Goal: Task Accomplishment & Management: Use online tool/utility

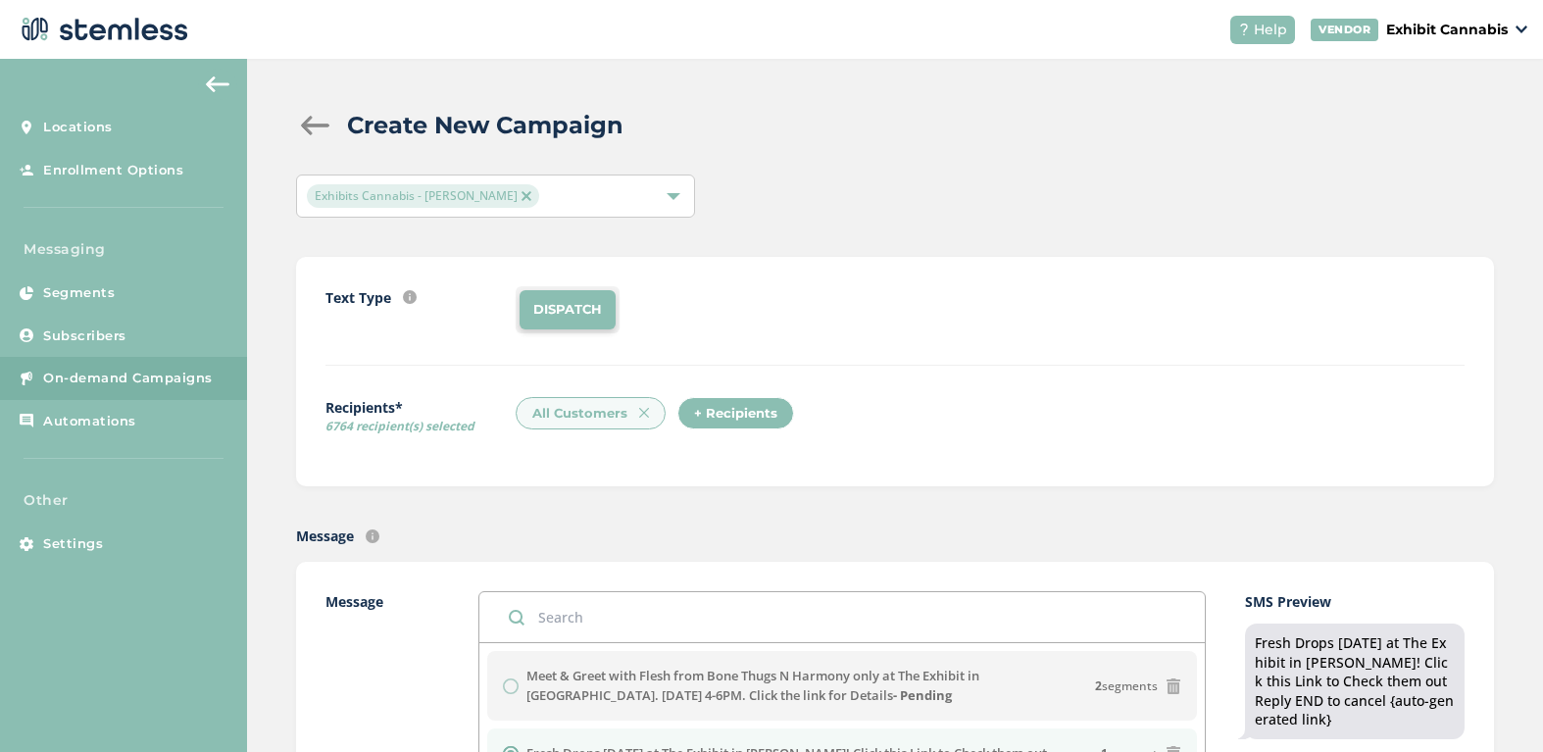
scroll to position [274, 0]
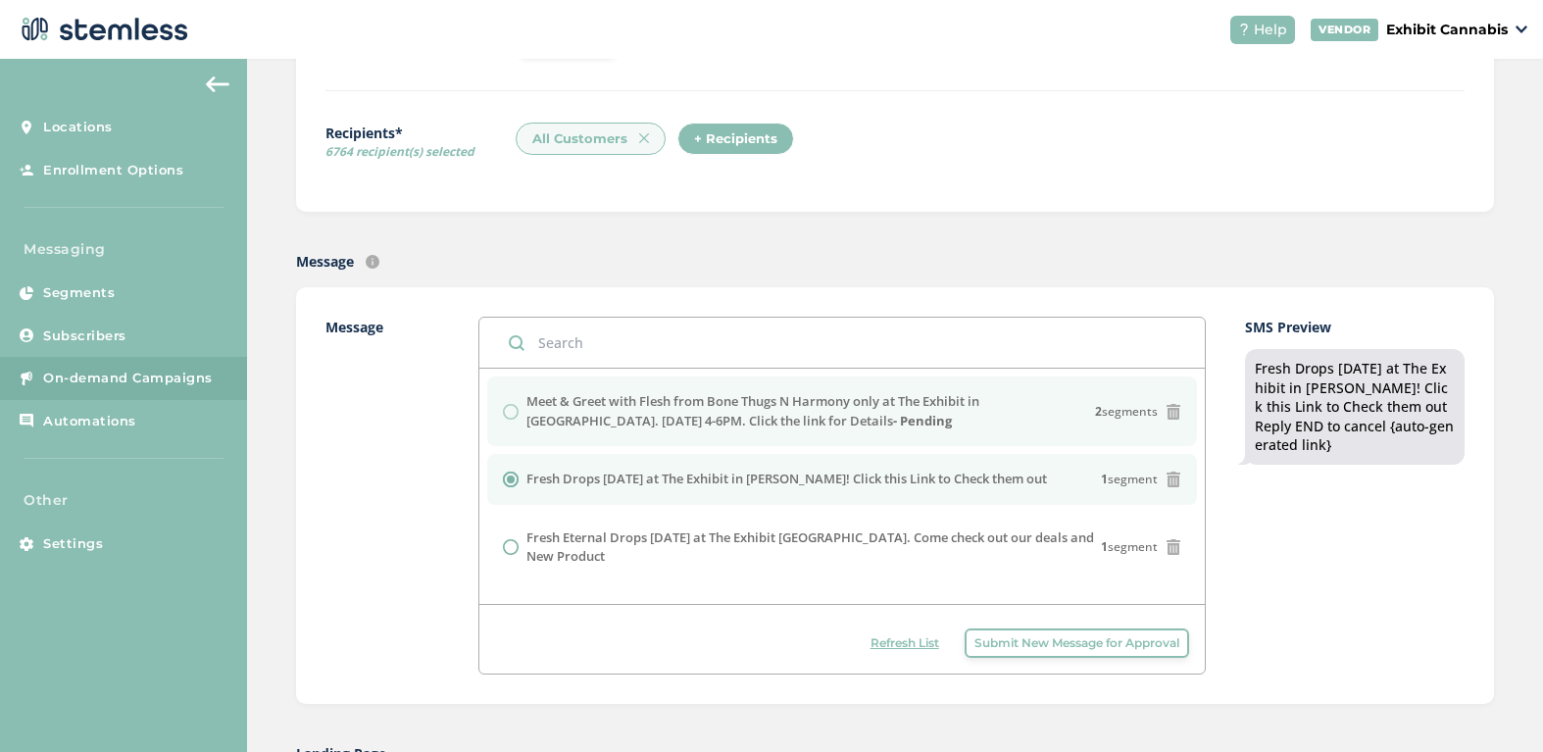
click at [513, 411] on div "Meet & Greet with Flesh from Bone Thugs N Harmony only at The Exhibit in Burton…" at bounding box center [841, 411] width 677 height 38
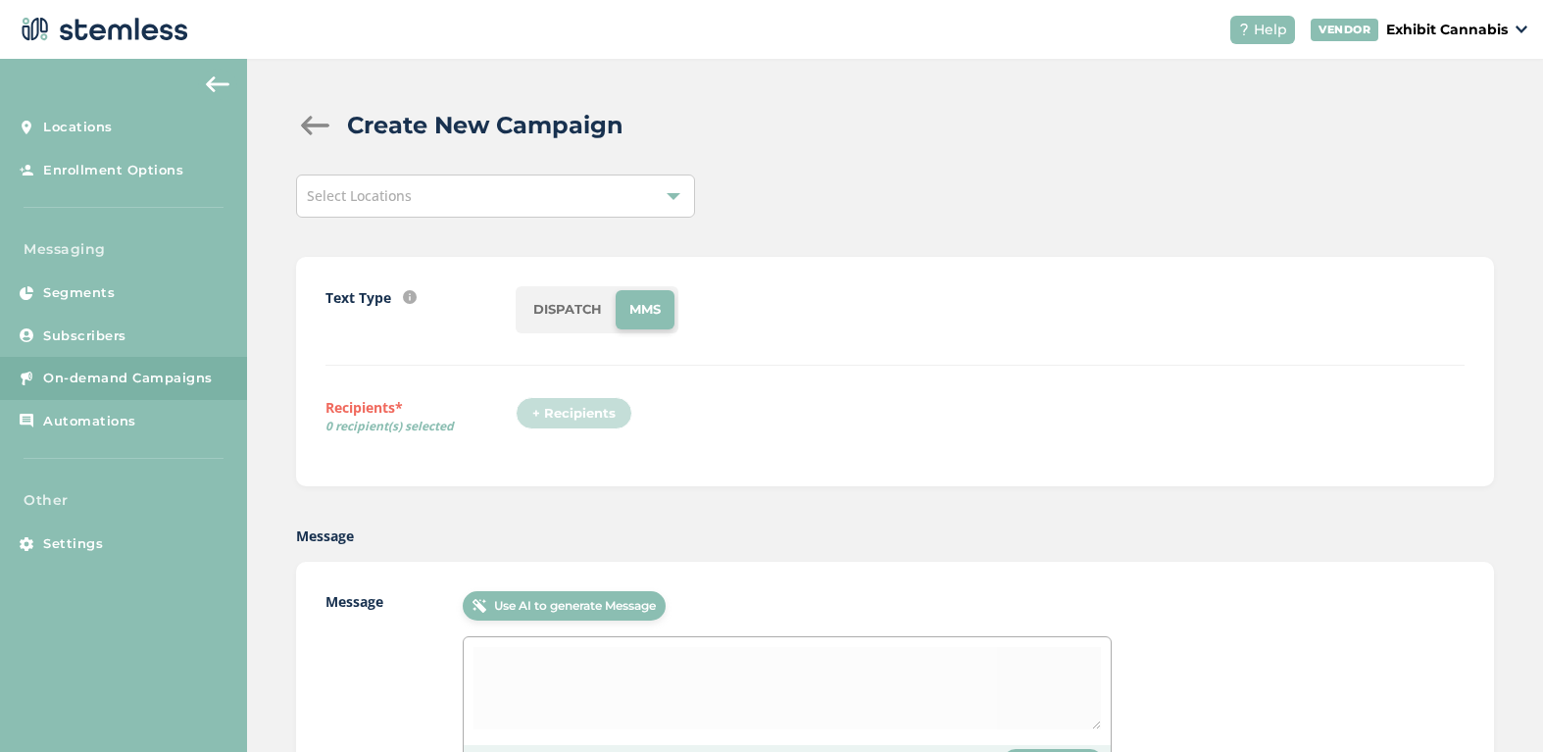
click at [522, 200] on div "Select Locations" at bounding box center [495, 195] width 399 height 43
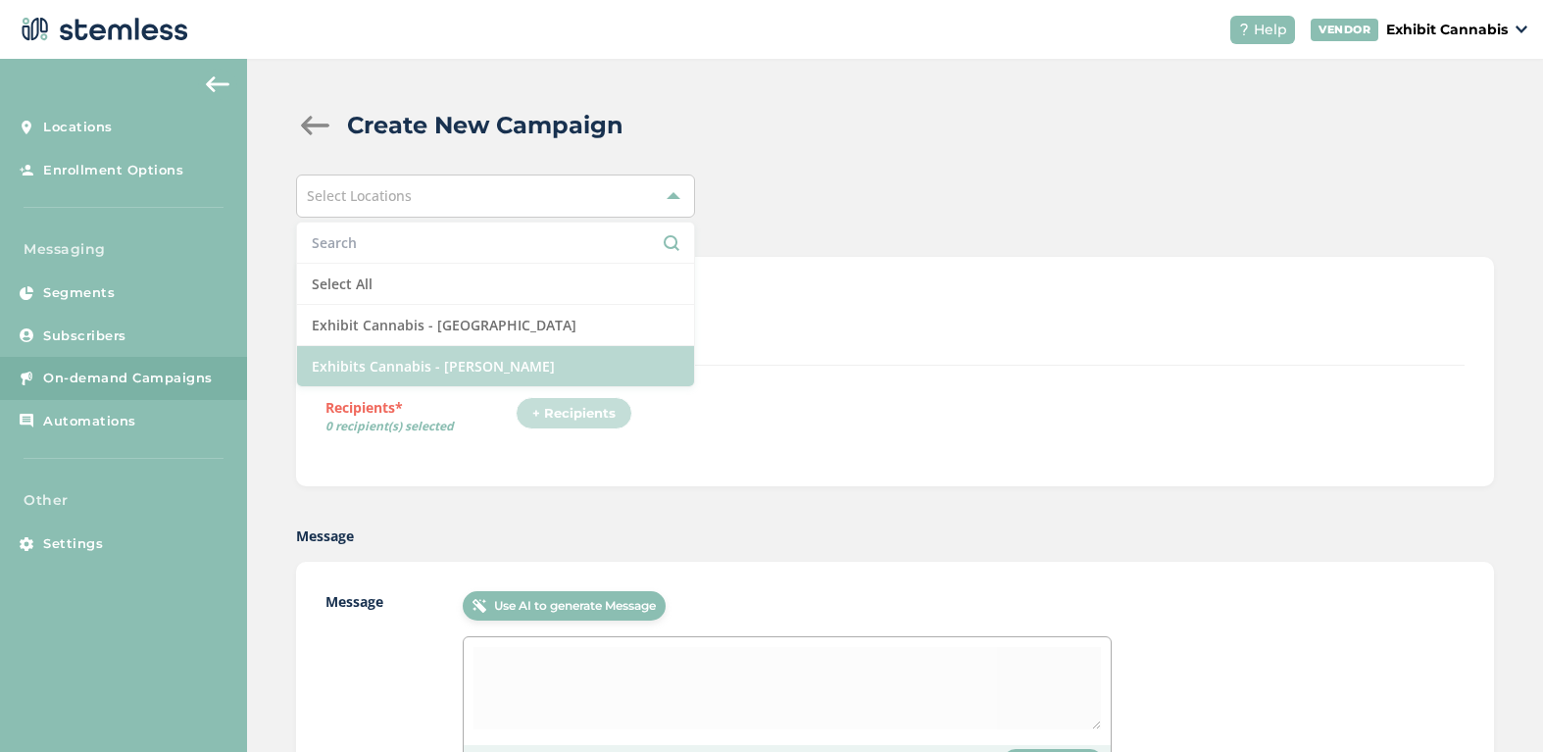
click at [429, 360] on li "Exhibits Cannabis - [PERSON_NAME]" at bounding box center [495, 366] width 397 height 40
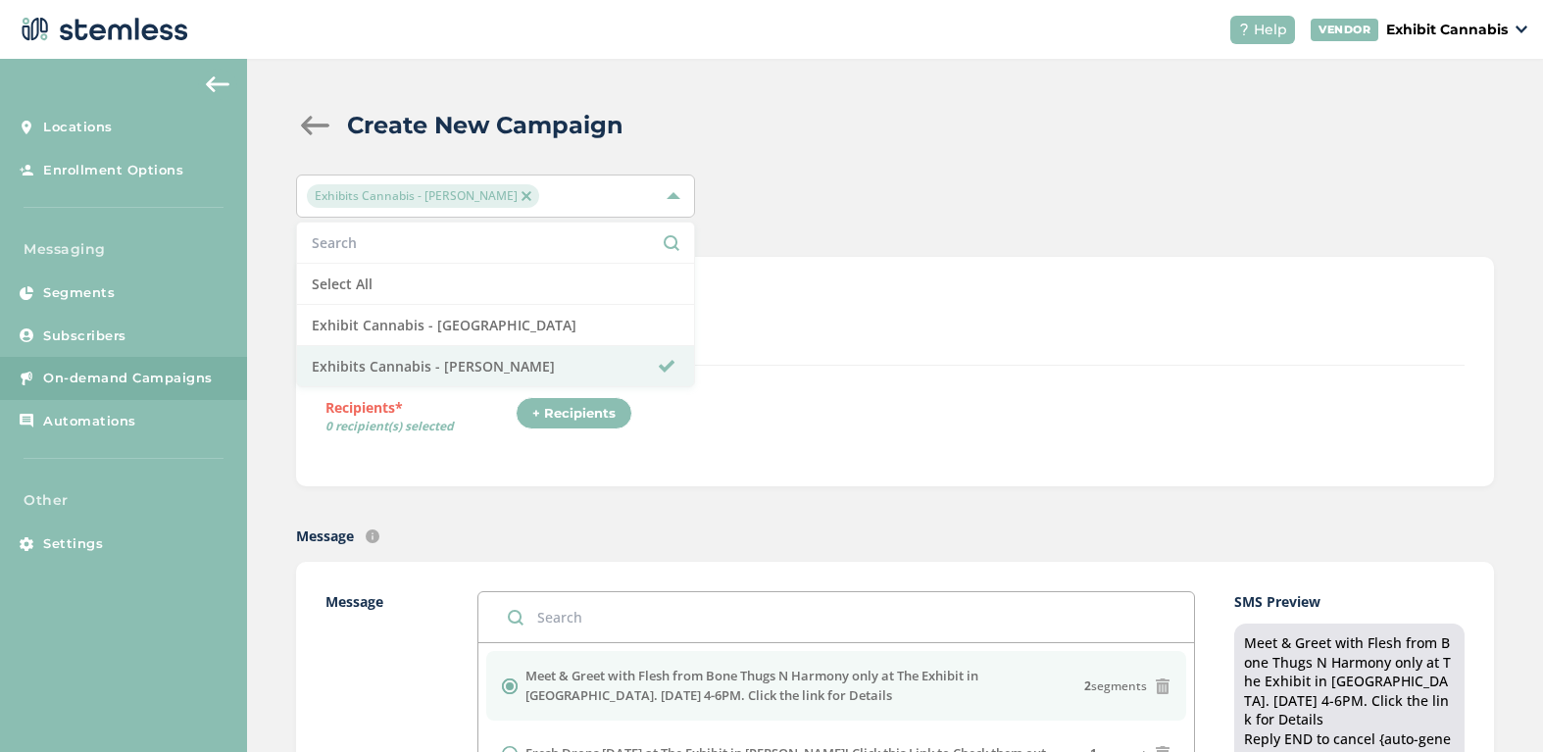
click at [540, 469] on div "Text Type SMS : A cost effective way to reach your customers. Send a intro text…" at bounding box center [895, 371] width 1198 height 229
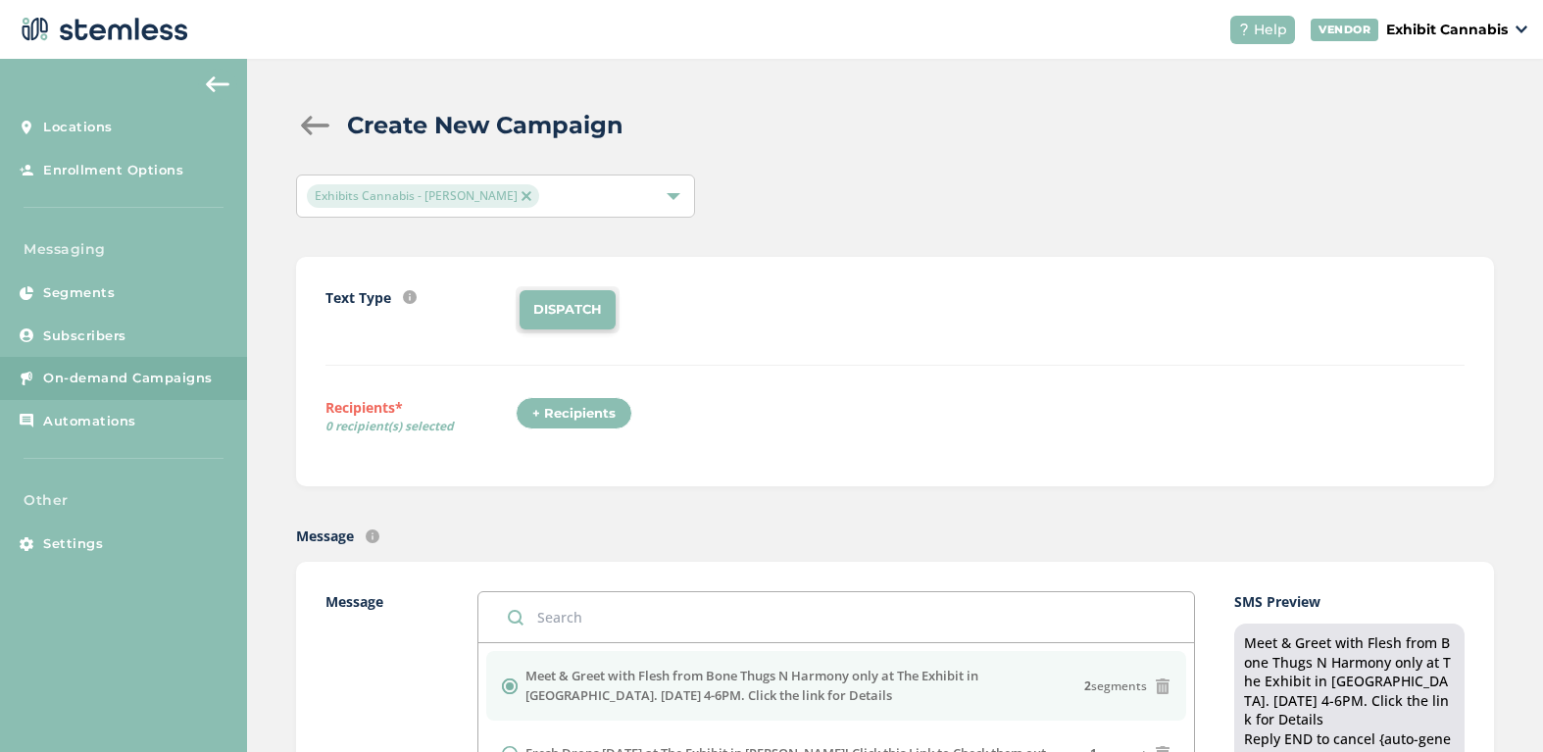
click at [565, 421] on div "+ Recipients" at bounding box center [574, 413] width 117 height 33
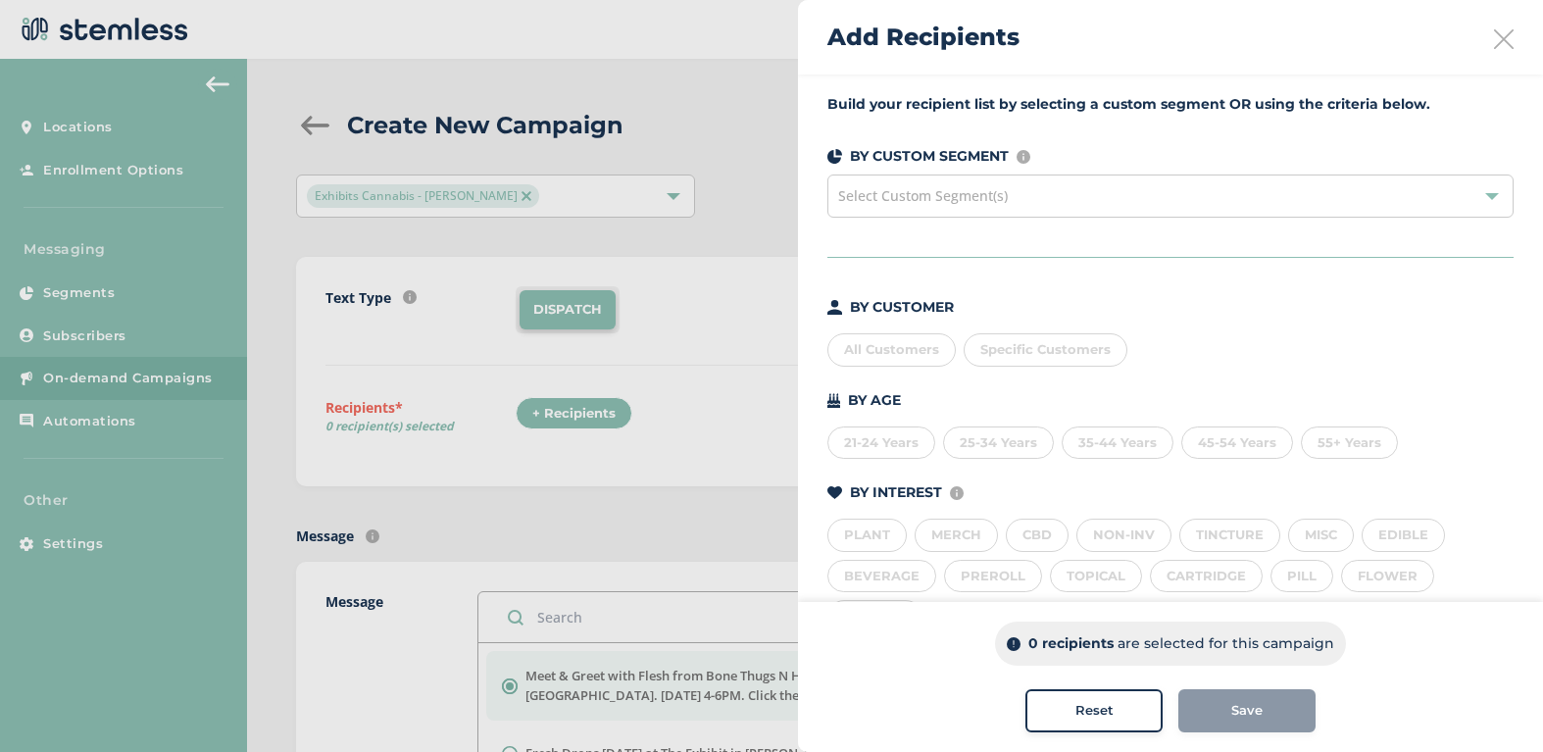
click at [889, 352] on div "All Customers" at bounding box center [891, 349] width 128 height 33
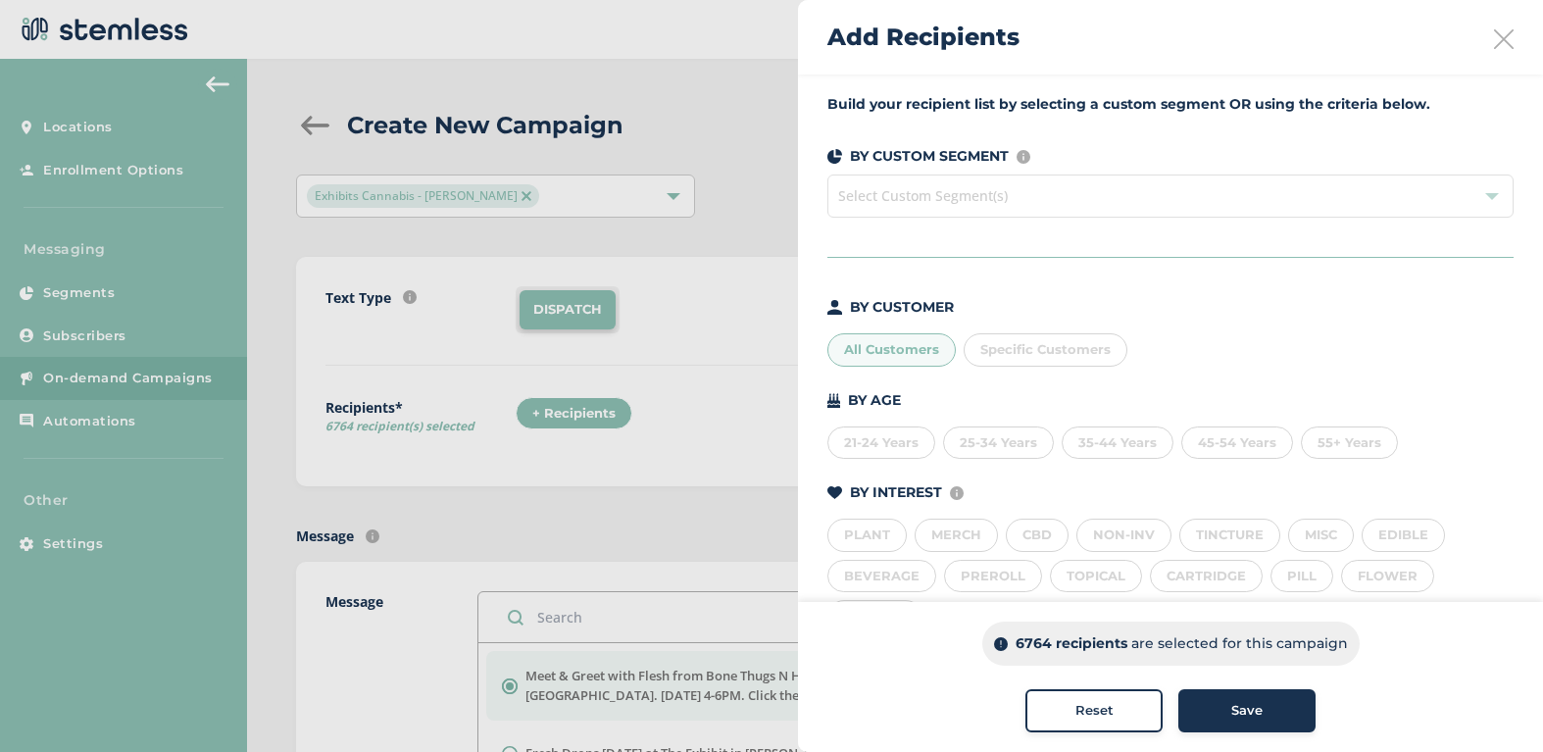
click at [1044, 193] on span "Select Custom Segment(s)" at bounding box center [1170, 195] width 686 height 43
click at [903, 348] on div "All Customers" at bounding box center [891, 349] width 128 height 33
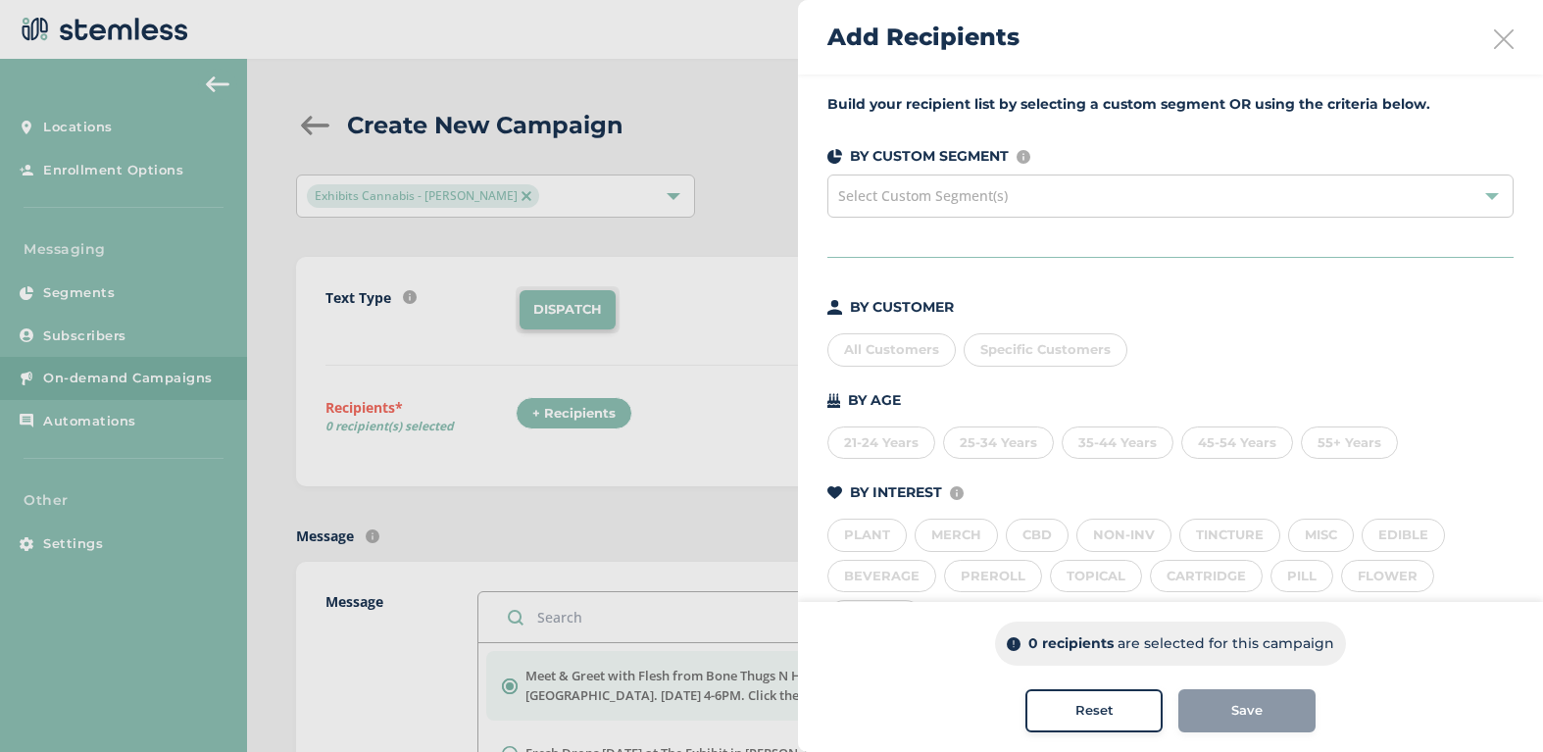
click at [912, 348] on div "All Customers" at bounding box center [891, 349] width 128 height 33
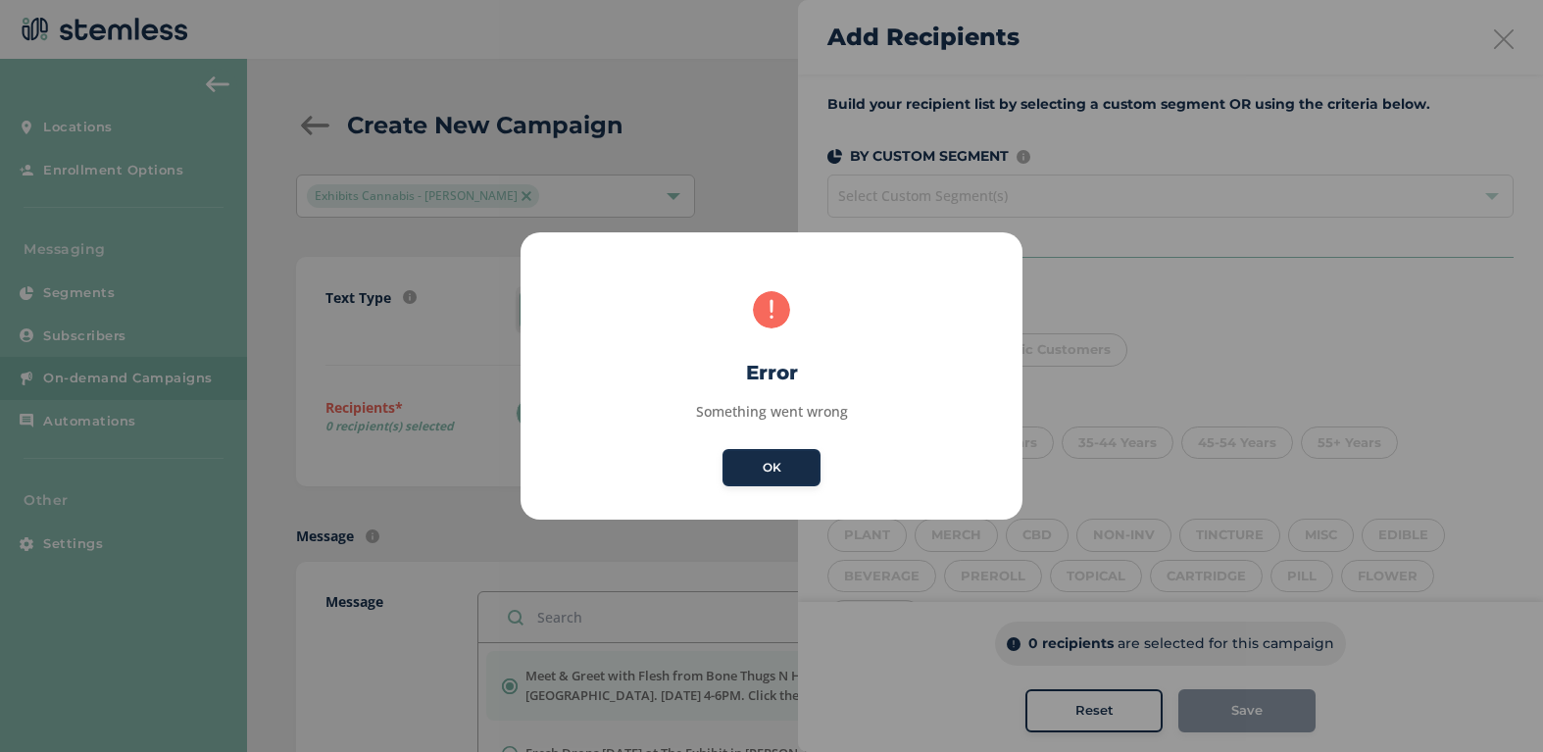
click at [789, 469] on button "OK" at bounding box center [771, 467] width 98 height 37
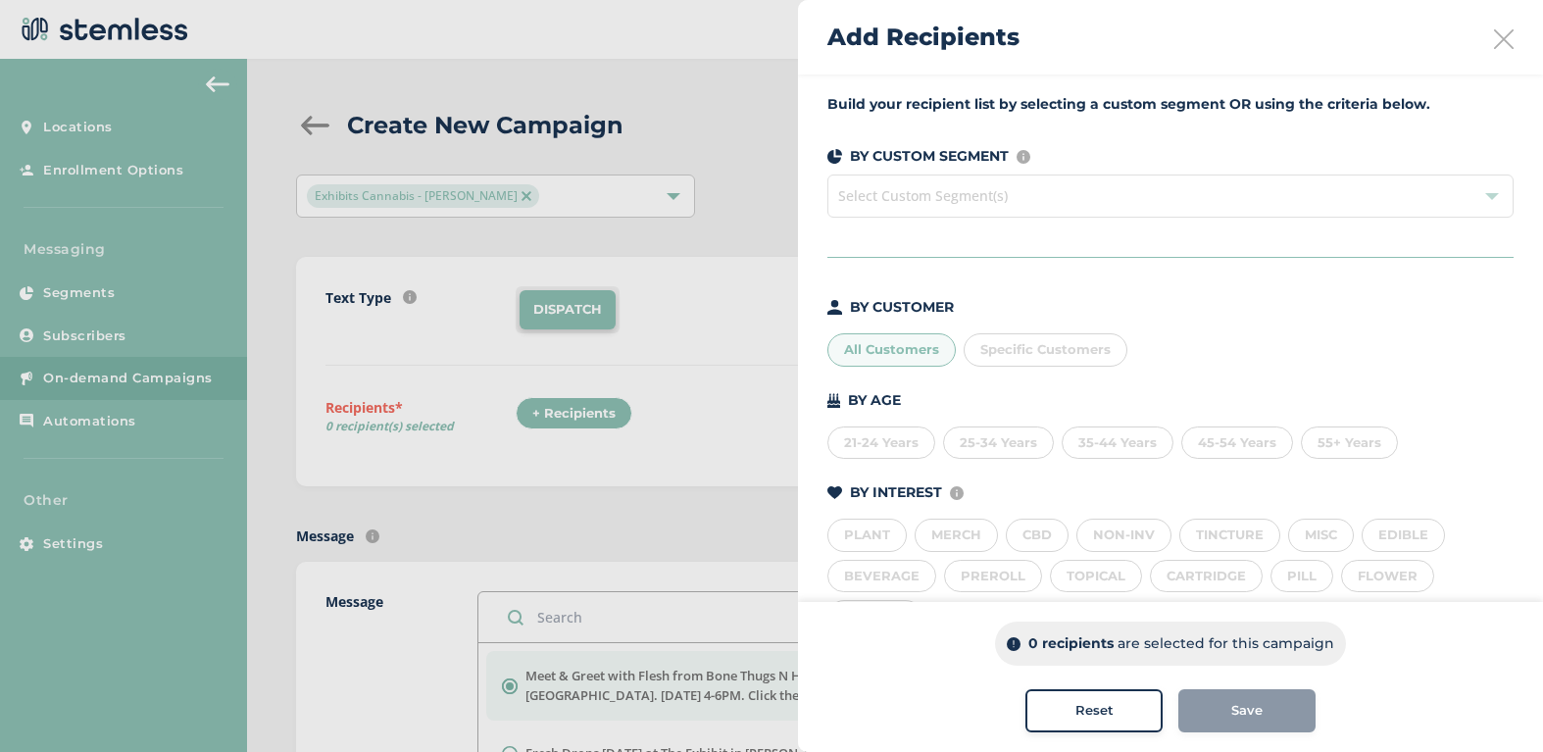
click at [876, 354] on div "All Customers" at bounding box center [891, 349] width 128 height 33
click at [860, 353] on div "All Customers" at bounding box center [891, 349] width 128 height 33
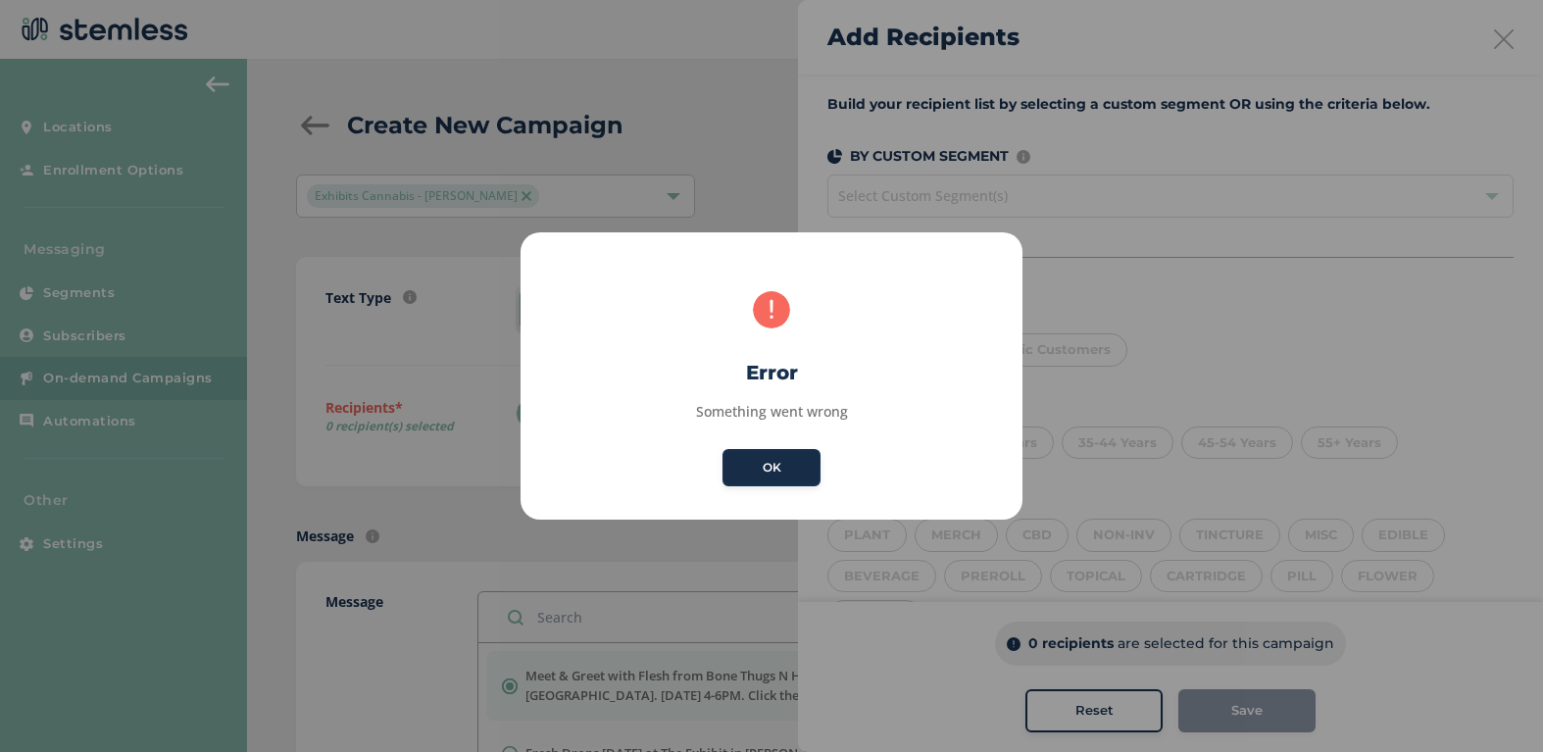
click at [785, 452] on button "OK" at bounding box center [771, 467] width 98 height 37
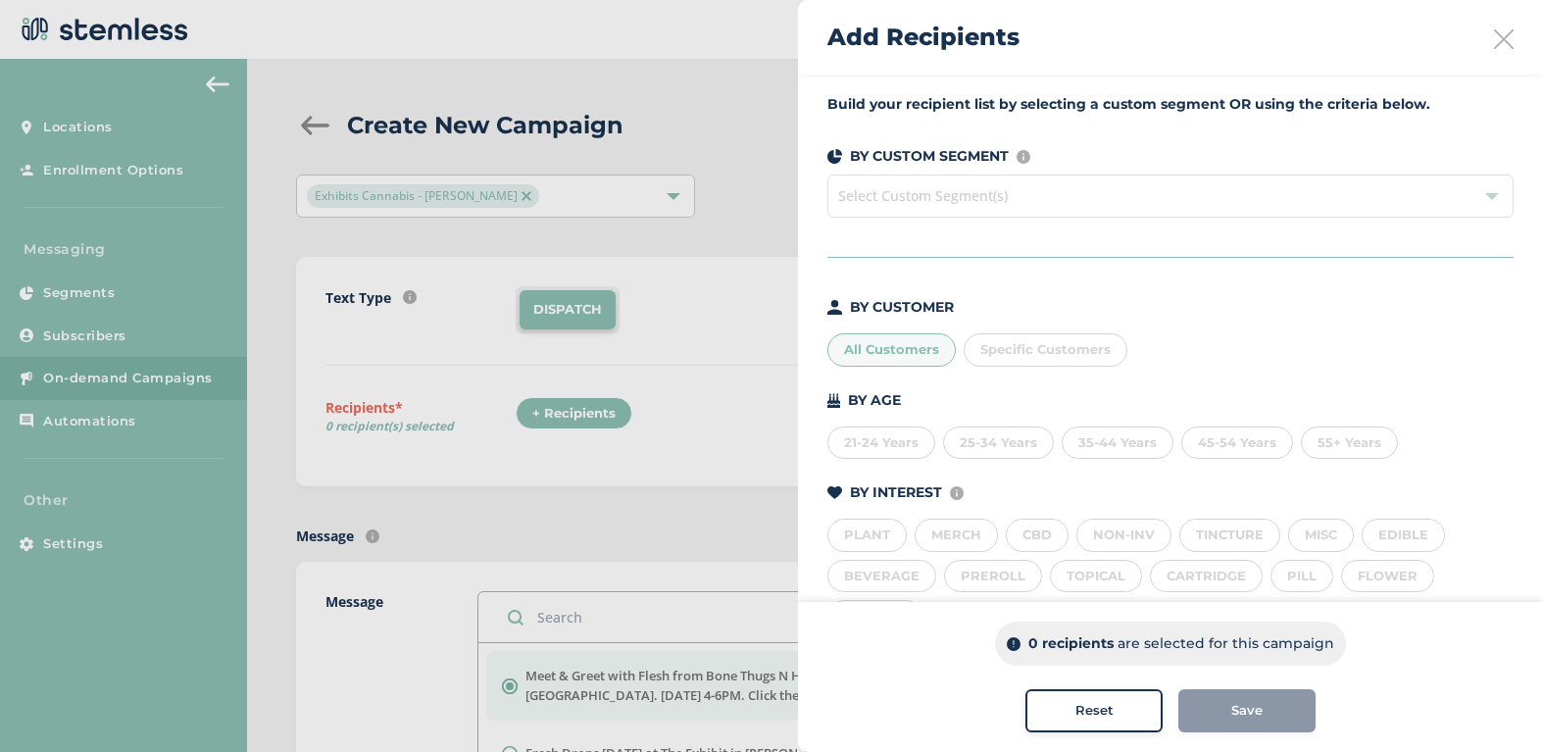
click at [1495, 37] on icon at bounding box center [1504, 39] width 20 height 20
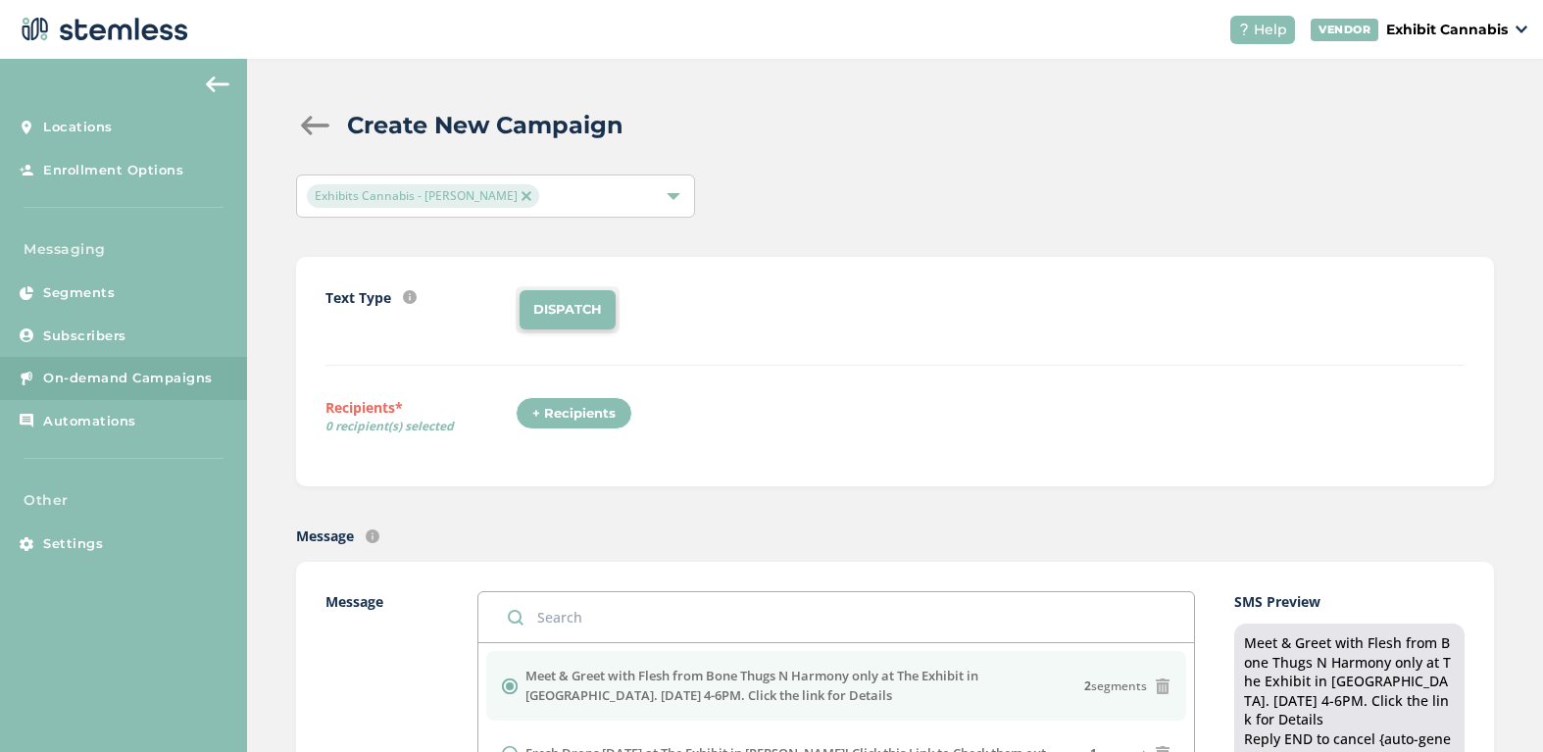
click at [654, 404] on div "+ Recipients" at bounding box center [990, 419] width 949 height 45
click at [582, 420] on div "+ Recipients" at bounding box center [574, 413] width 117 height 33
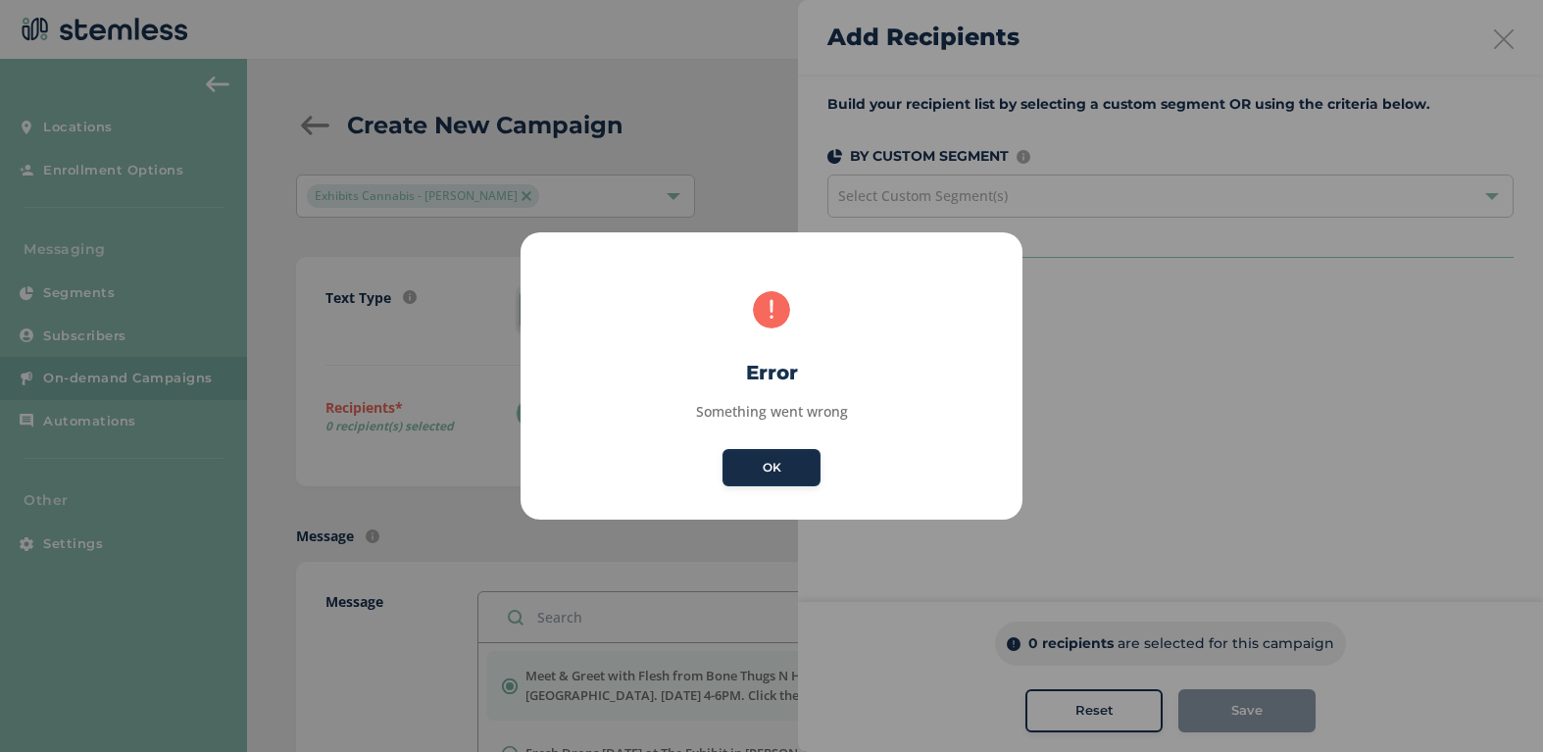
click at [748, 466] on button "OK" at bounding box center [771, 467] width 98 height 37
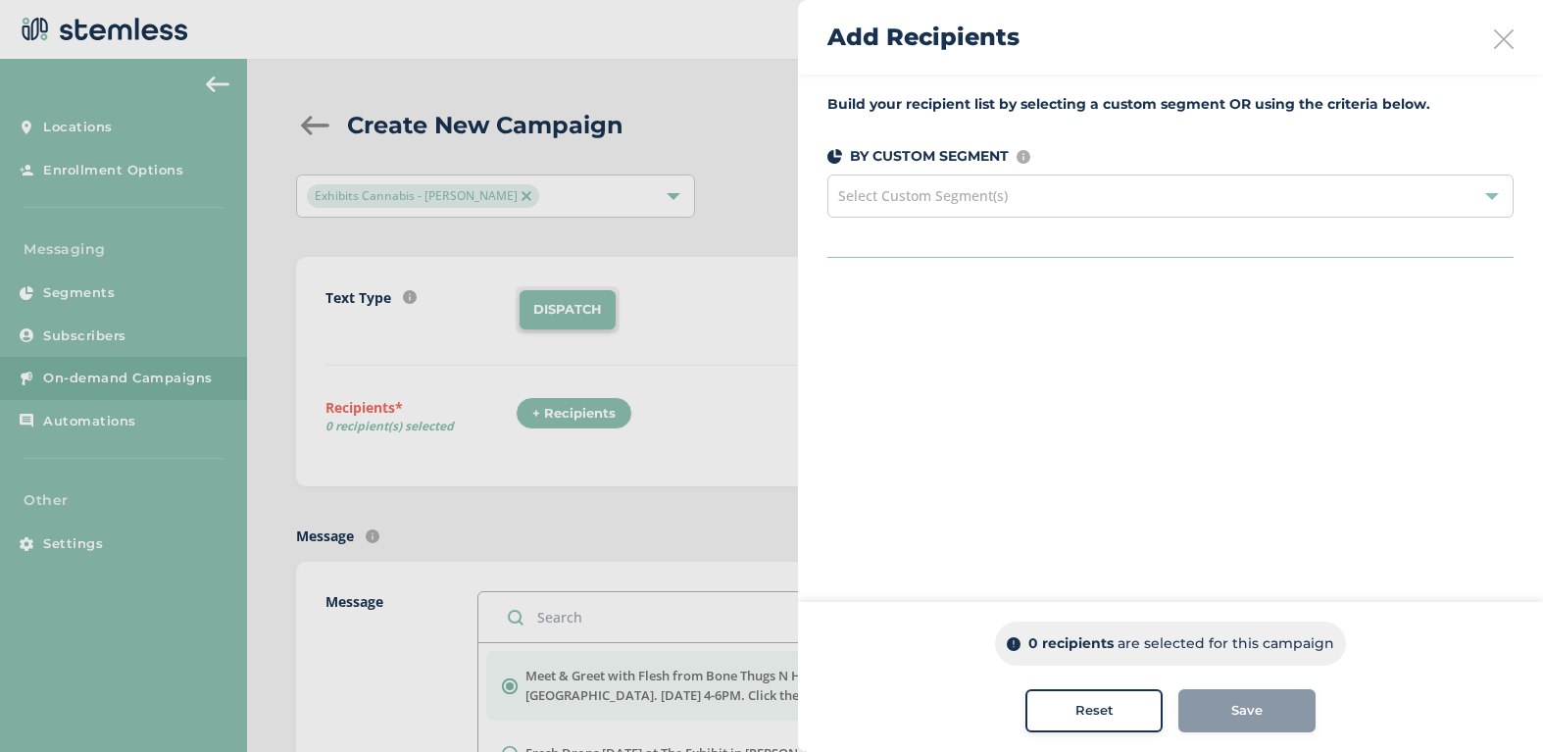
click at [1504, 49] on div "Add Recipients" at bounding box center [1170, 37] width 745 height 74
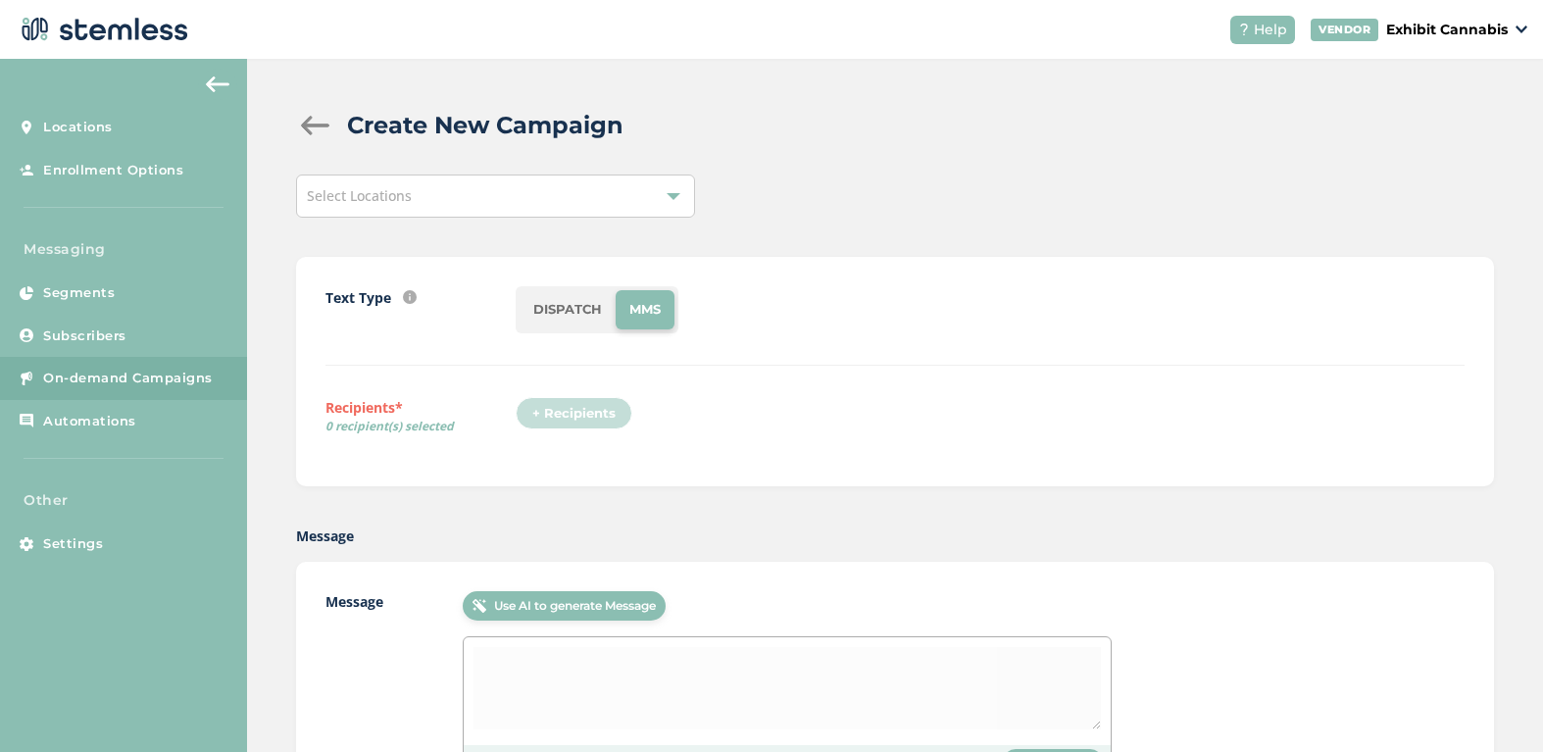
click at [507, 183] on div "Select Locations" at bounding box center [495, 195] width 399 height 43
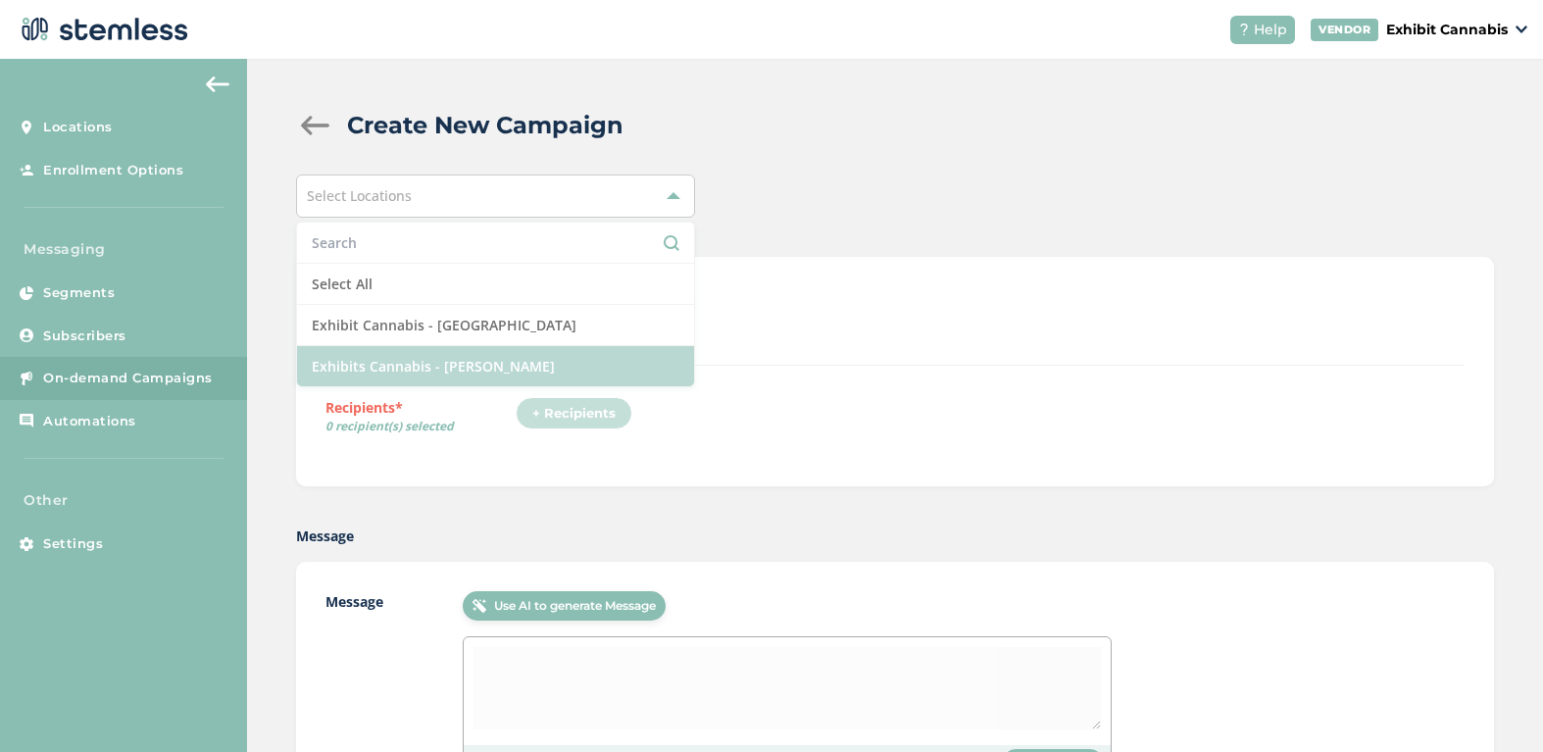
click at [440, 361] on li "Exhibits Cannabis - [PERSON_NAME]" at bounding box center [495, 366] width 397 height 40
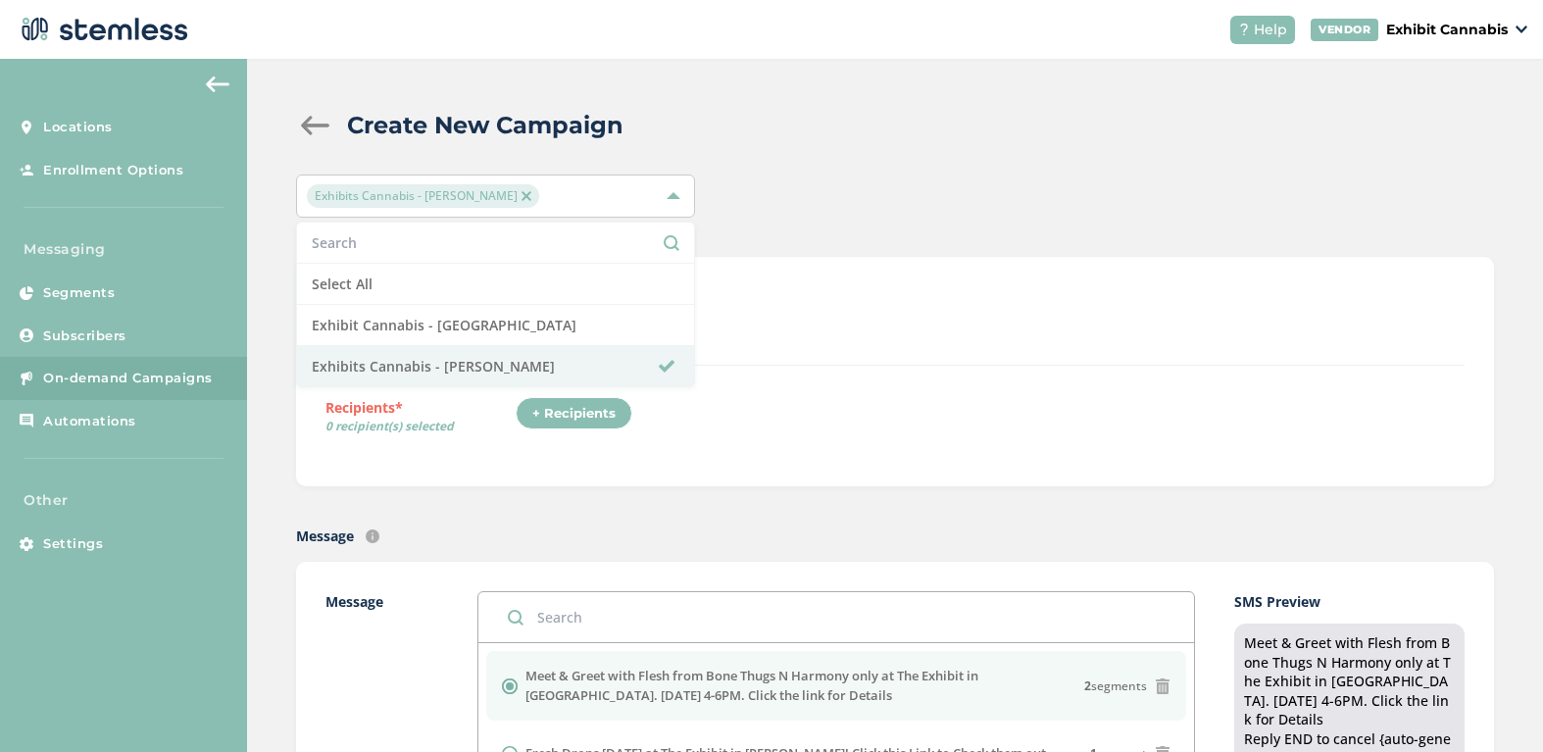
click at [484, 426] on span "0 recipient(s) selected" at bounding box center [420, 427] width 190 height 18
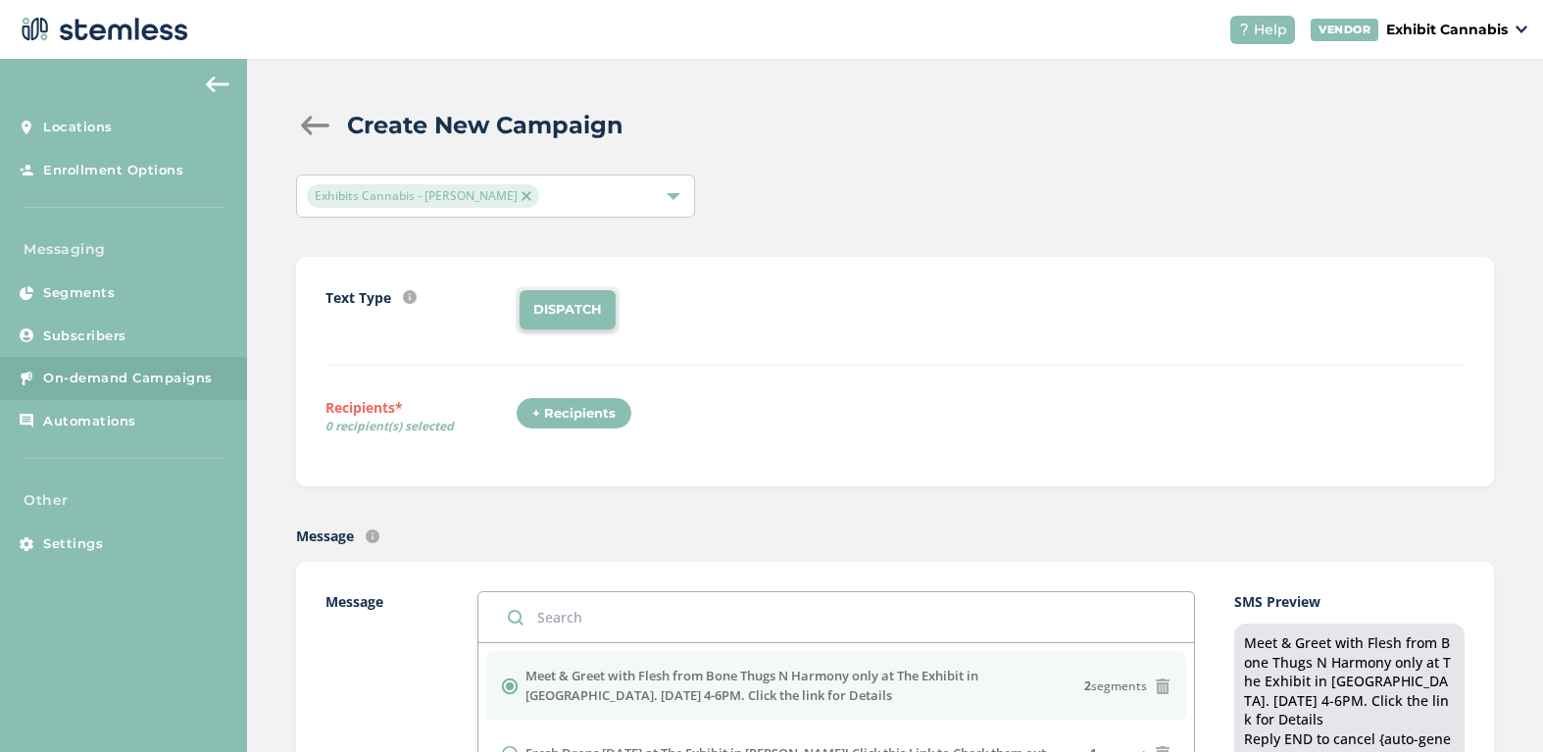
click at [577, 412] on div "+ Recipients" at bounding box center [574, 413] width 117 height 33
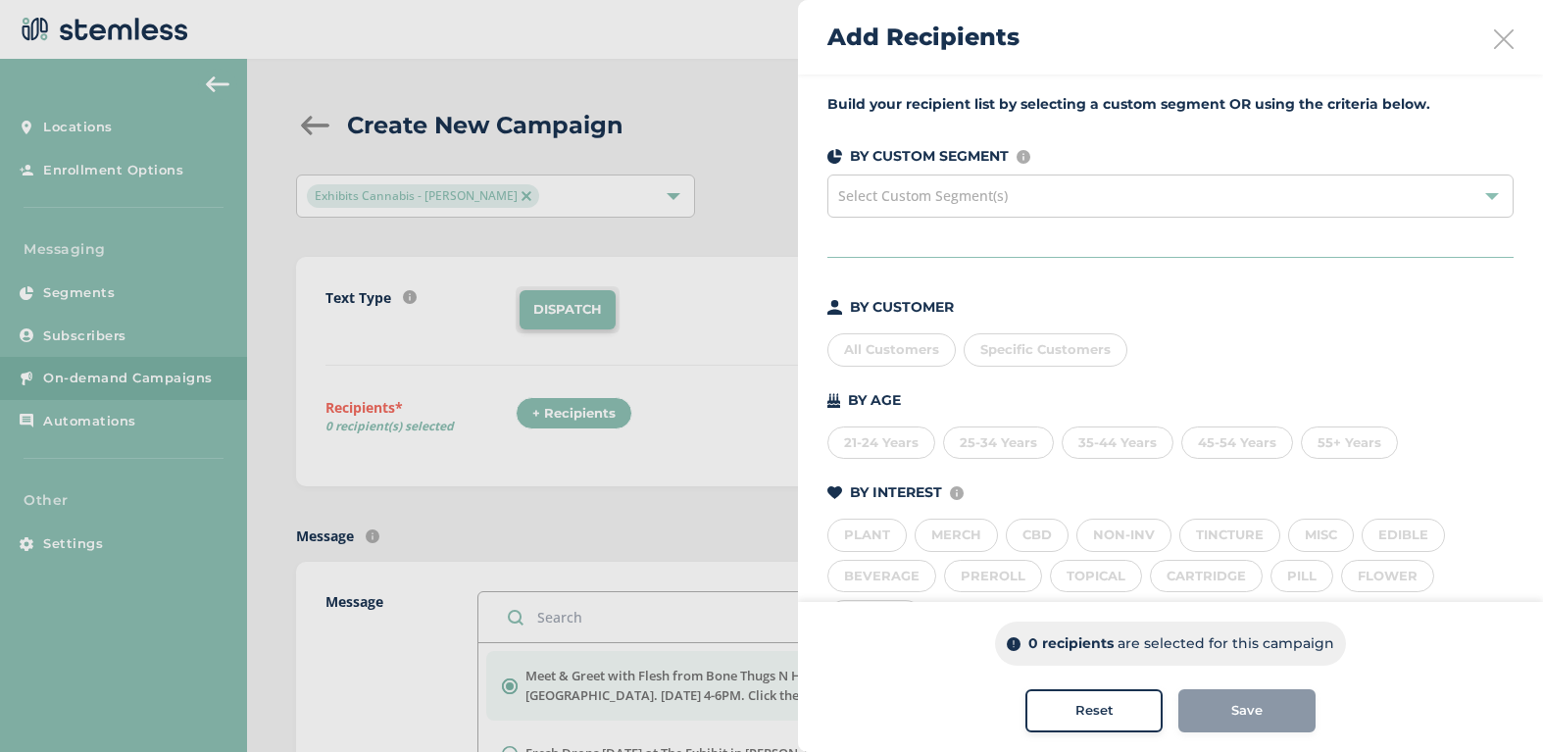
click at [876, 345] on div "All Customers" at bounding box center [891, 349] width 128 height 33
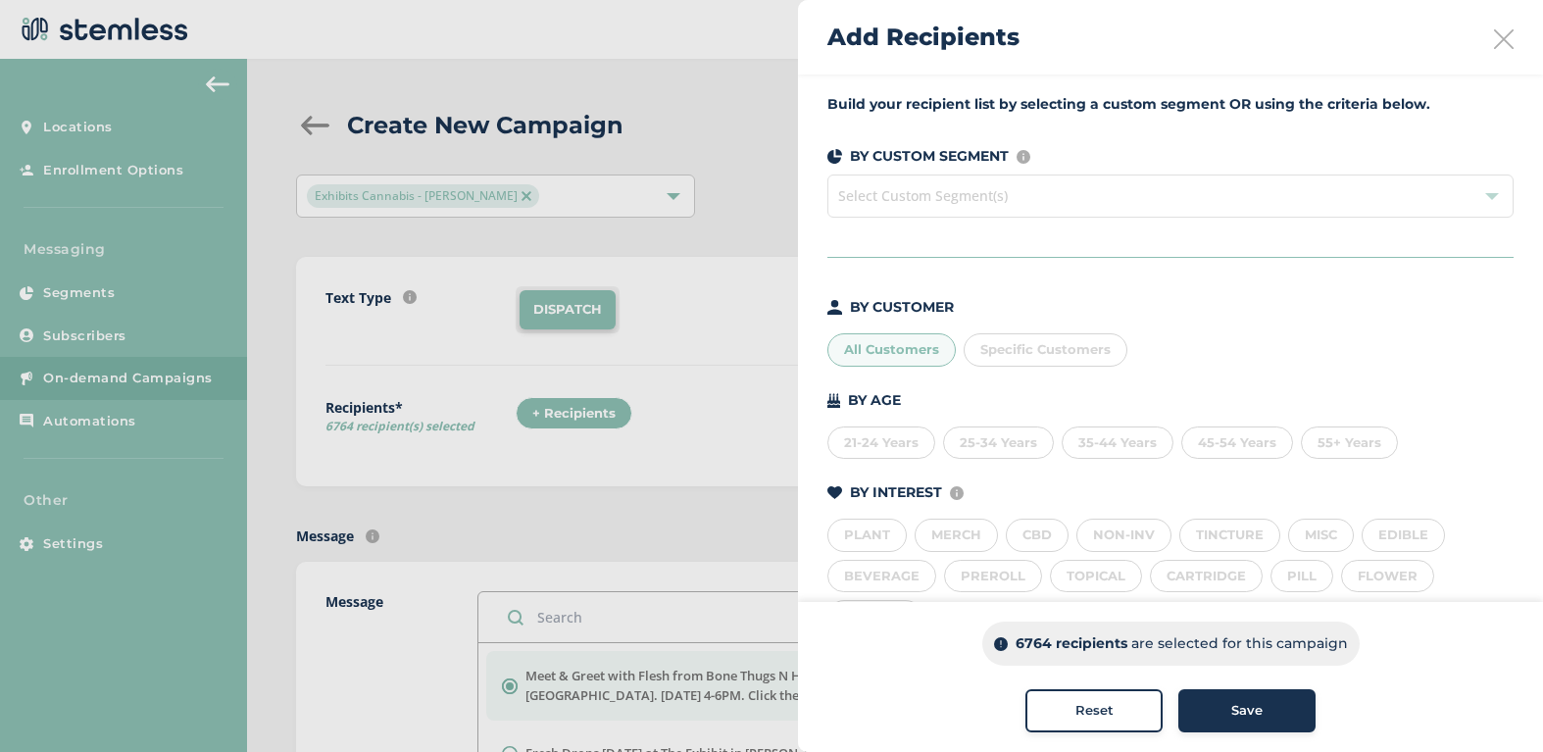
click at [1265, 718] on div "Save" at bounding box center [1247, 711] width 106 height 20
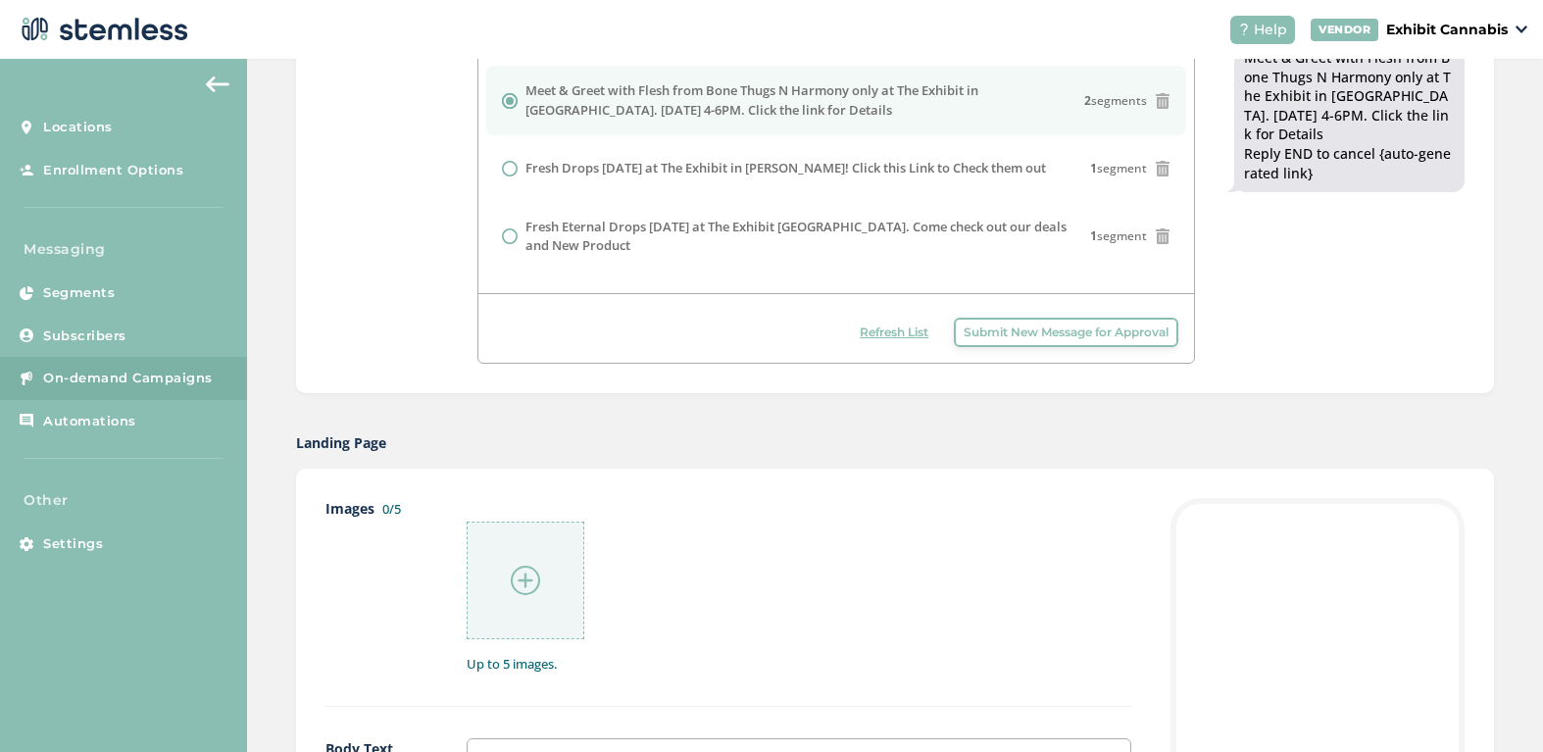
scroll to position [588, 0]
click at [513, 568] on img at bounding box center [525, 577] width 29 height 29
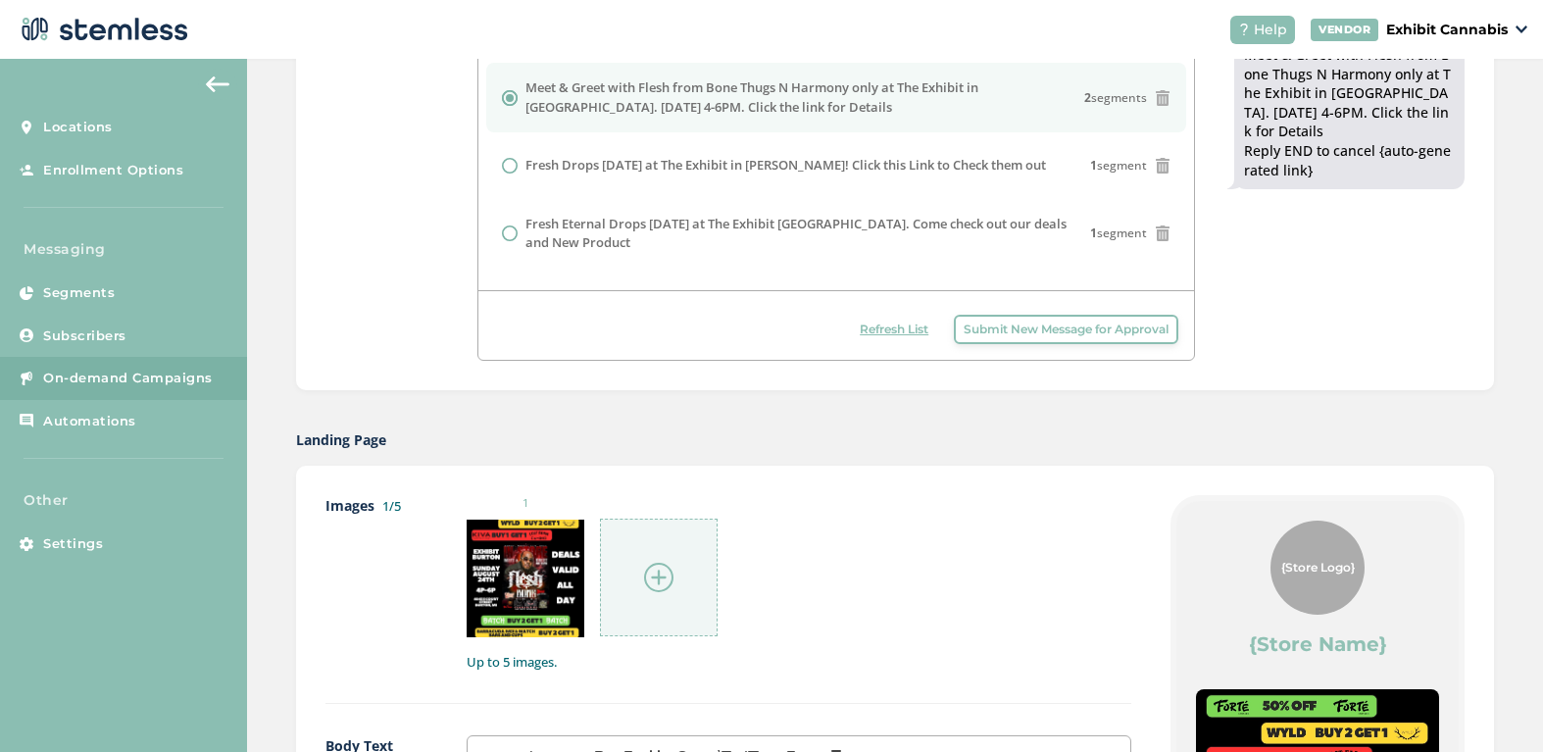
click at [730, 698] on div "Images 1/5 1 Up to 5 images." at bounding box center [728, 599] width 806 height 209
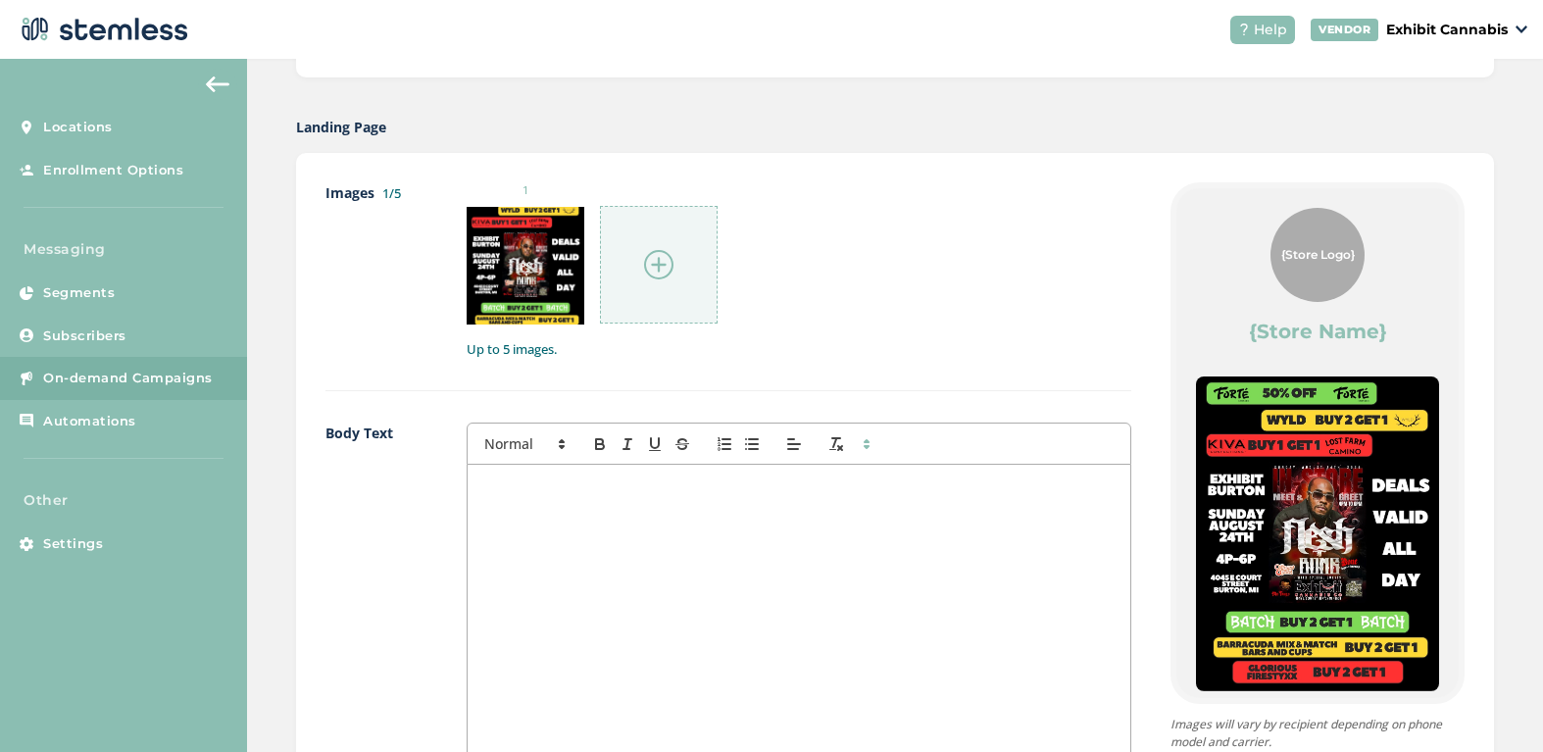
scroll to position [902, 0]
click at [678, 527] on div at bounding box center [799, 659] width 663 height 391
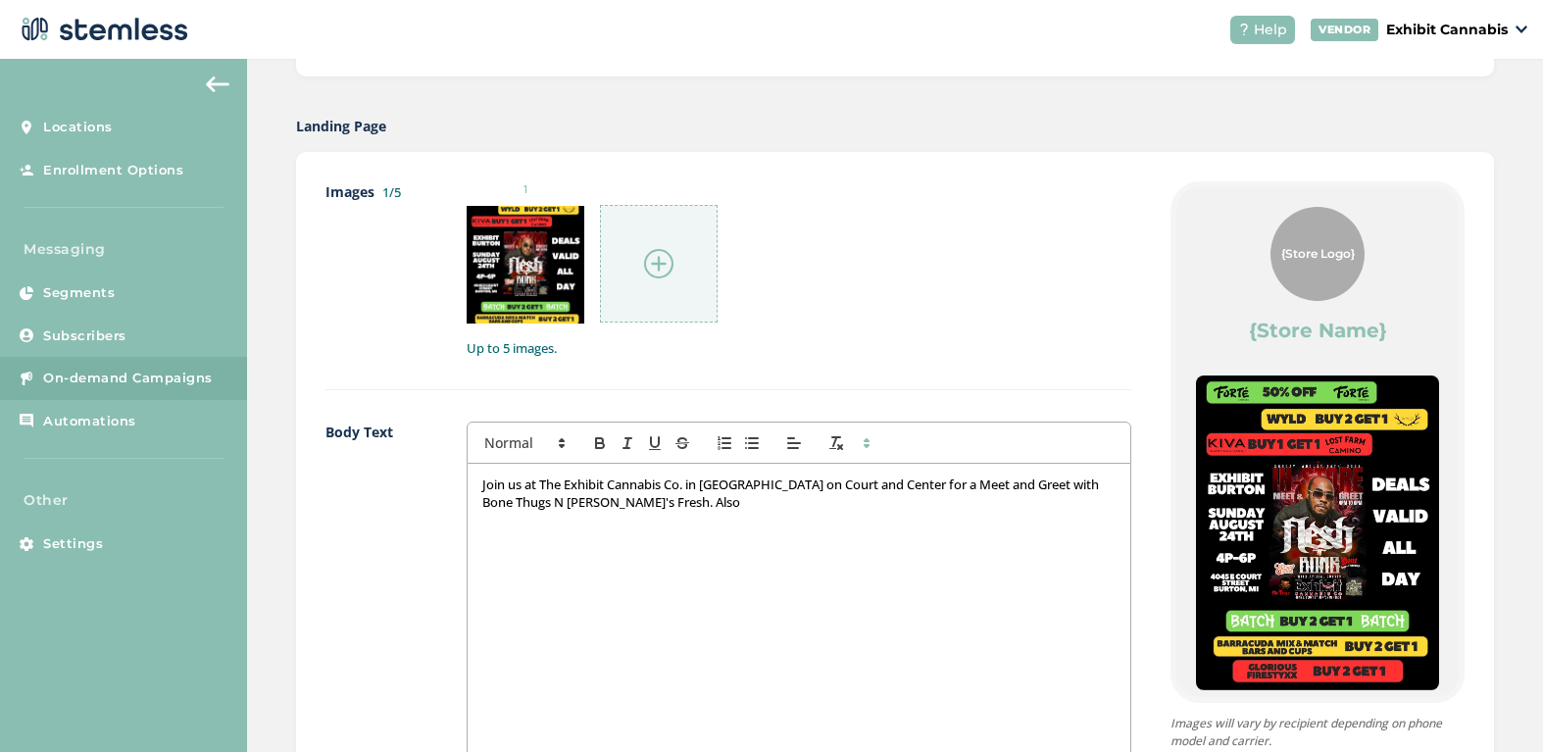
click at [595, 503] on p "Join us at The Exhibit Cannabis Co. in Borton on Court and Center for a Meet an…" at bounding box center [798, 493] width 633 height 36
click at [738, 507] on p "Join us at The Exhibit Cannabis Co. in Borton on Court and Center for a Meet an…" at bounding box center [798, 493] width 633 height 36
click at [722, 482] on p "Join us at The Exhibit Cannabis Co. in Borton on Court and Center for a Meet an…" at bounding box center [798, 493] width 633 height 36
click at [372, 626] on label "Body Text" at bounding box center [376, 637] width 102 height 433
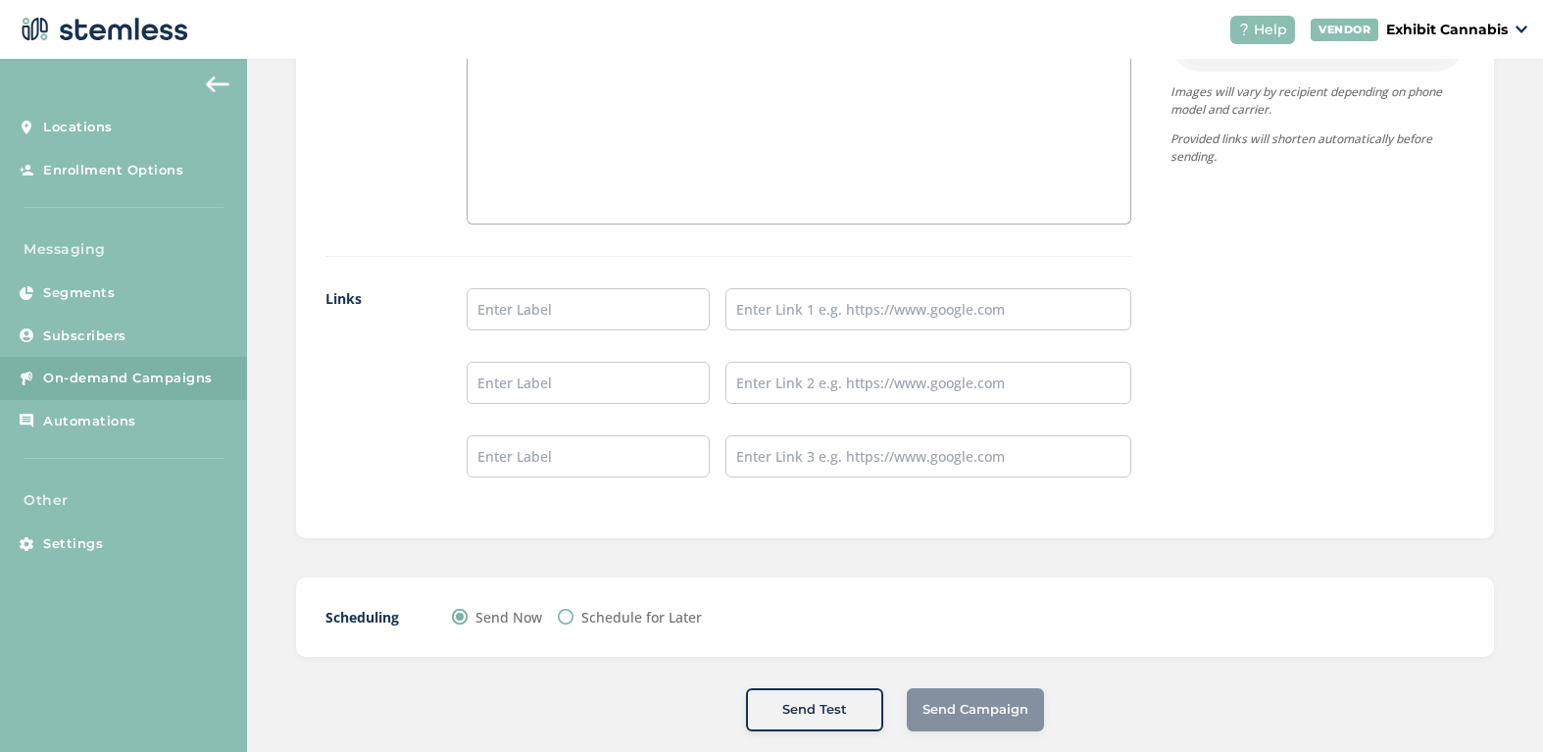
scroll to position [1561, 0]
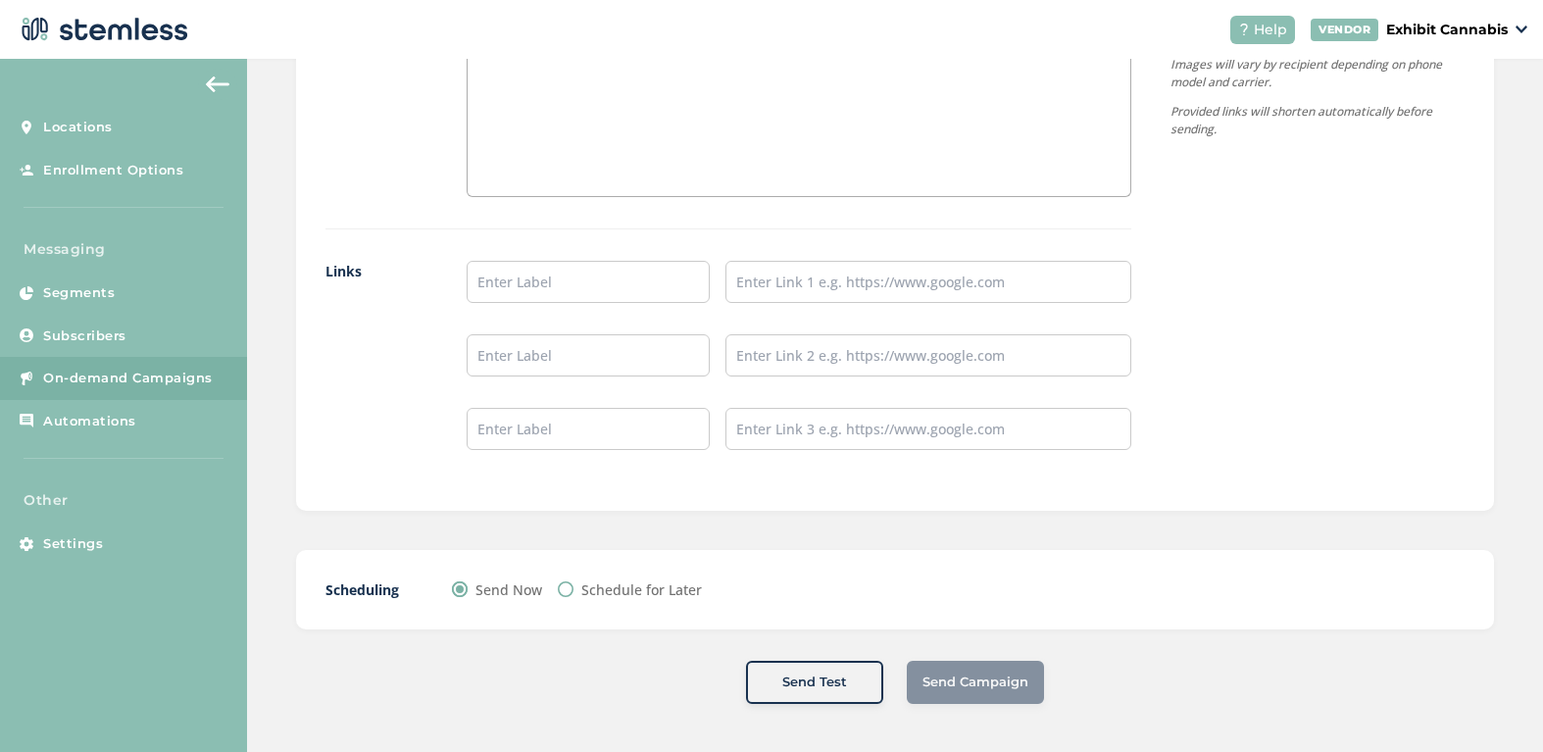
click at [945, 682] on div "Send Campaign" at bounding box center [975, 682] width 137 height 43
click at [556, 183] on div "Join us at The Exhibit Cannabis Co. in Burton on Court and Center for a Meet an…" at bounding box center [799, 0] width 663 height 391
click at [402, 352] on label "Links" at bounding box center [376, 371] width 102 height 221
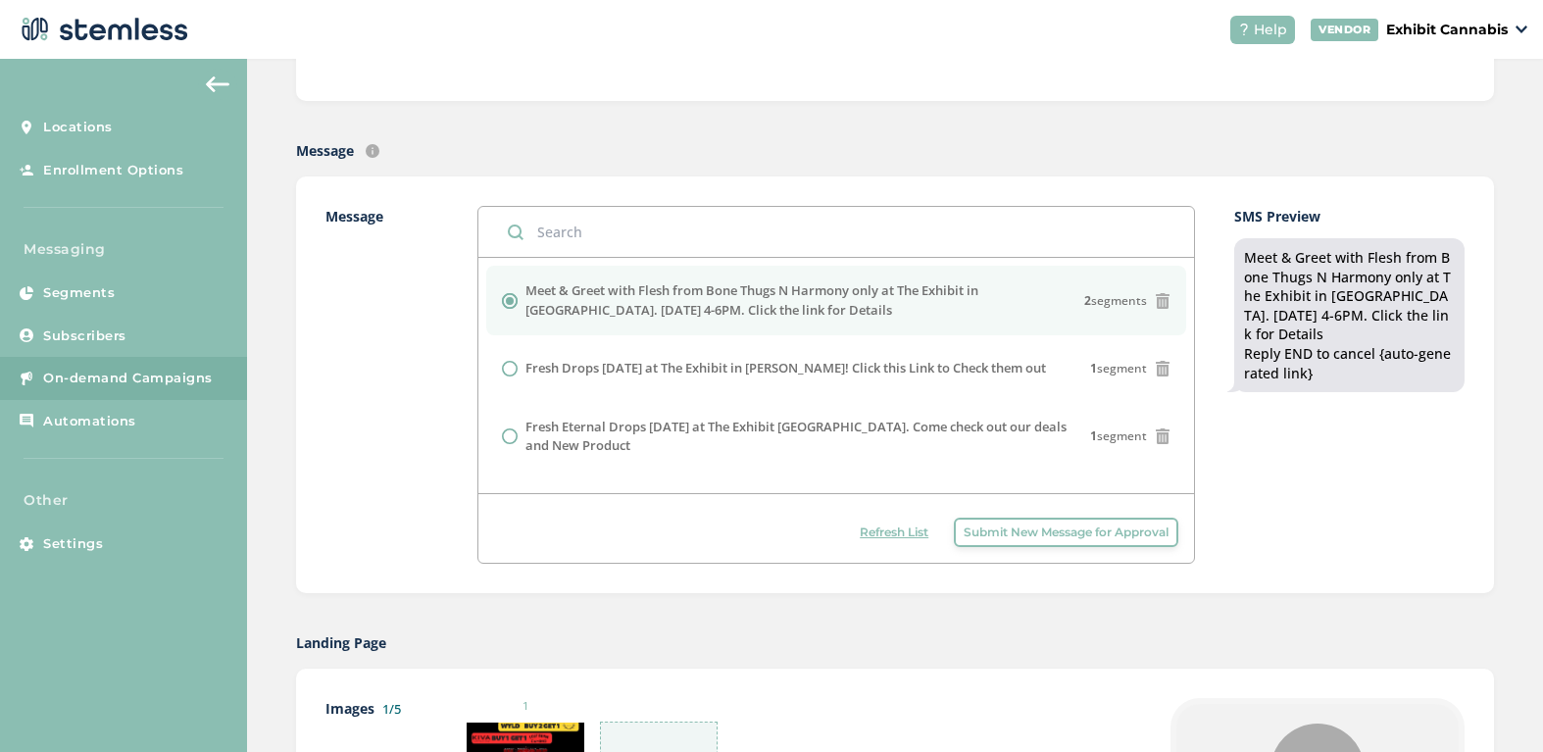
scroll to position [384, 0]
click at [510, 297] on input "radio" at bounding box center [510, 302] width 16 height 16
click at [379, 370] on label "Message" at bounding box center [381, 386] width 113 height 358
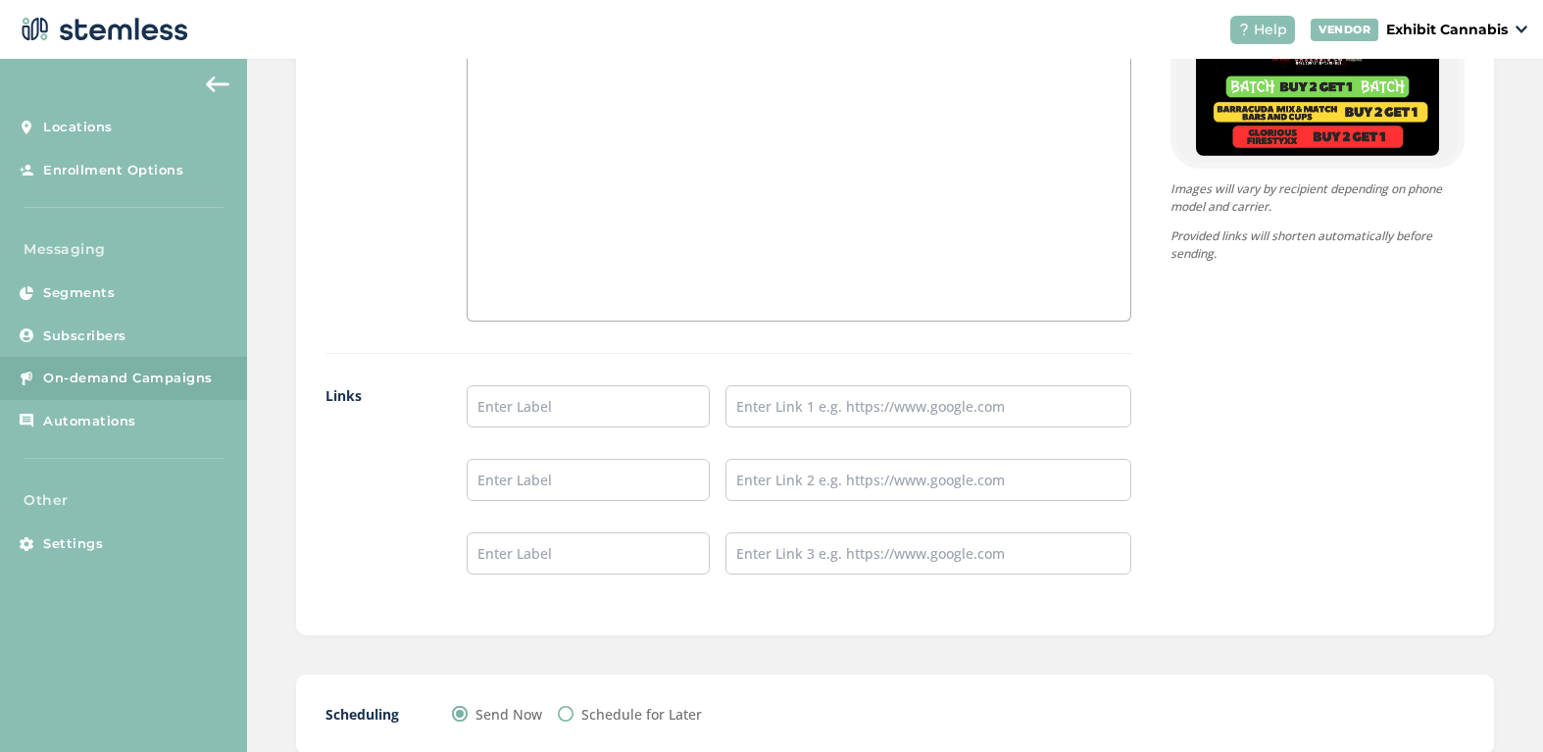
scroll to position [1443, 0]
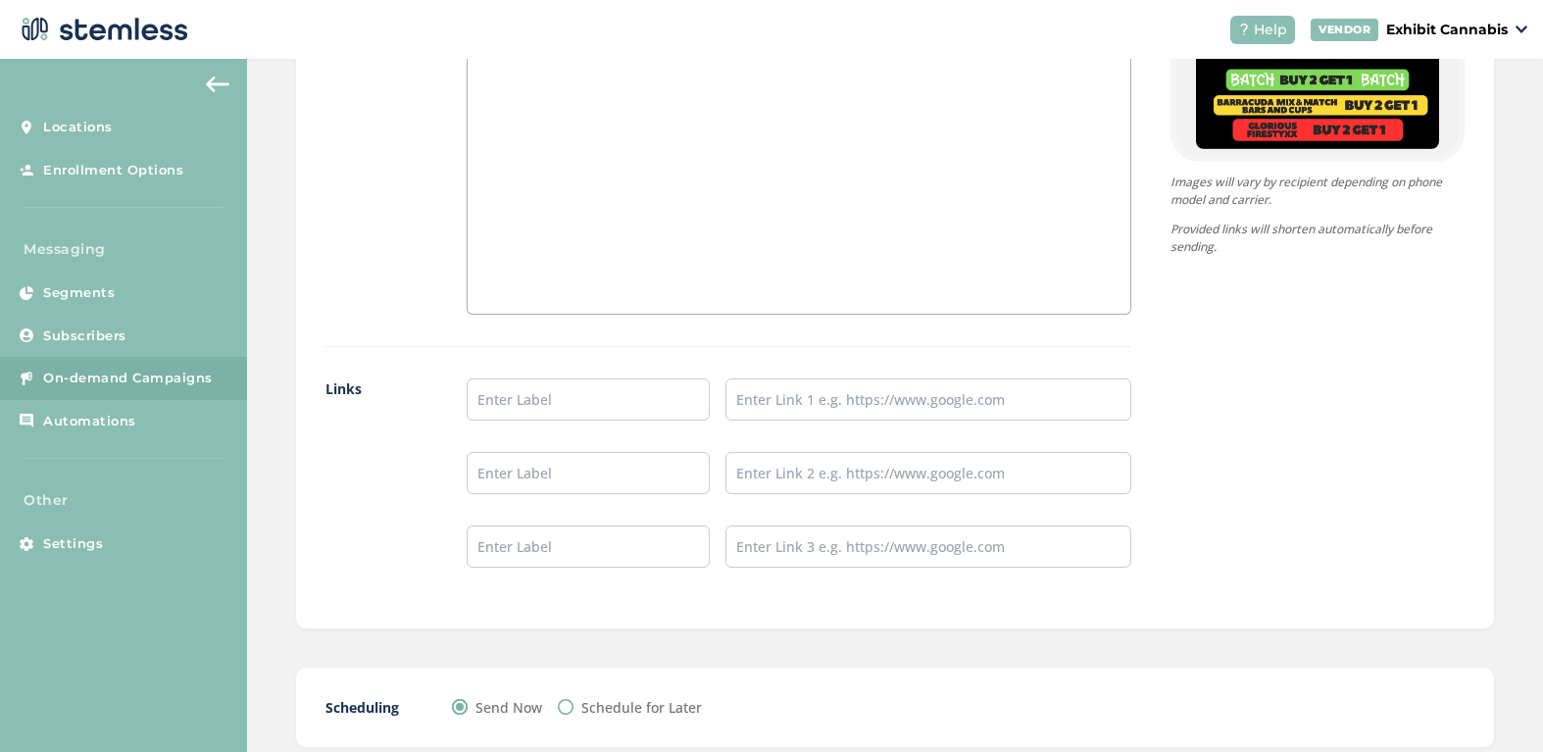
click at [538, 270] on div "Join us at The Exhibit Cannabis Co. in Burton on Court and Center for a Meet an…" at bounding box center [799, 118] width 663 height 391
click at [546, 402] on input "text" at bounding box center [588, 399] width 243 height 42
click at [416, 547] on label "Links" at bounding box center [376, 488] width 102 height 221
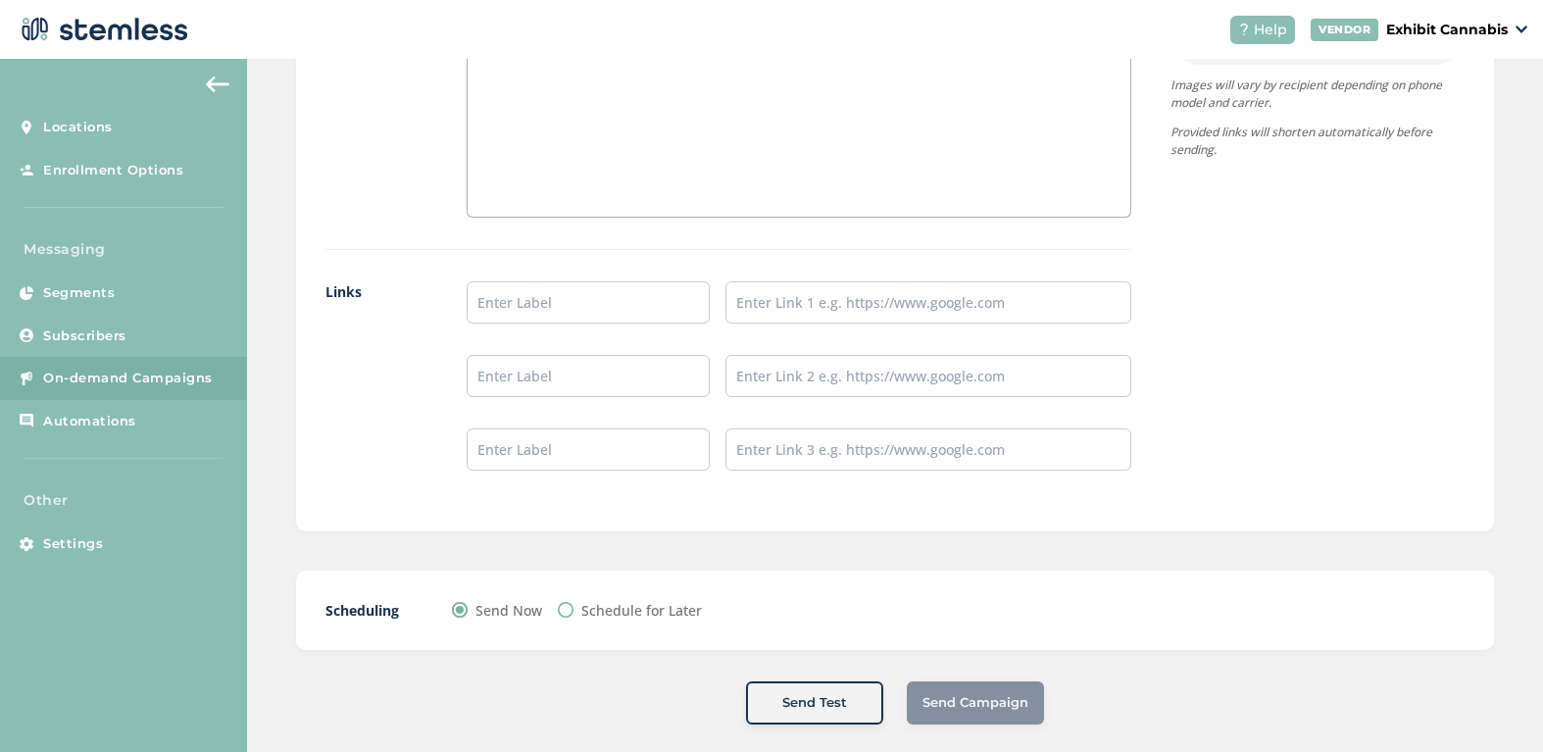
scroll to position [1561, 0]
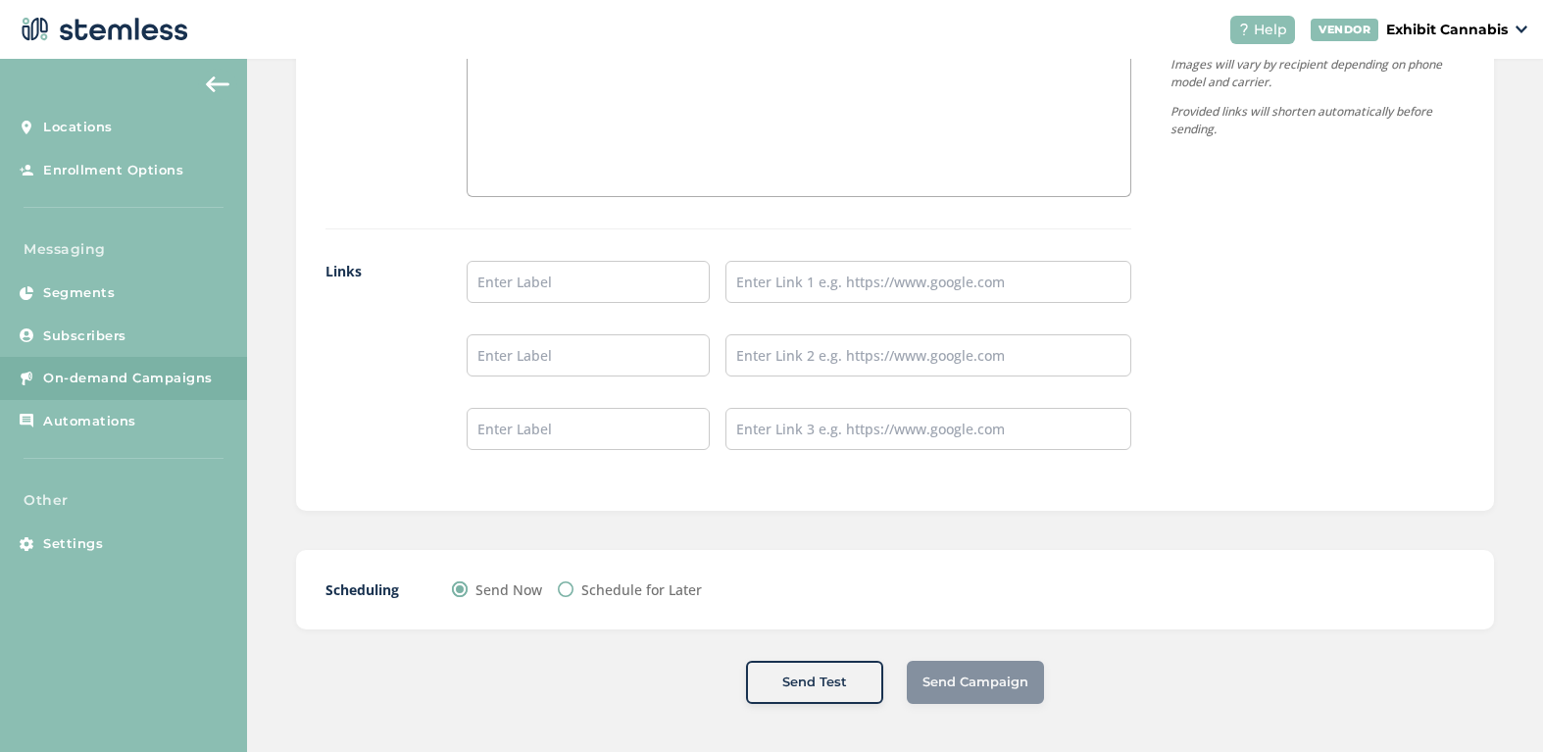
click at [571, 587] on input "Schedule for Later" at bounding box center [566, 589] width 16 height 16
radio input "true"
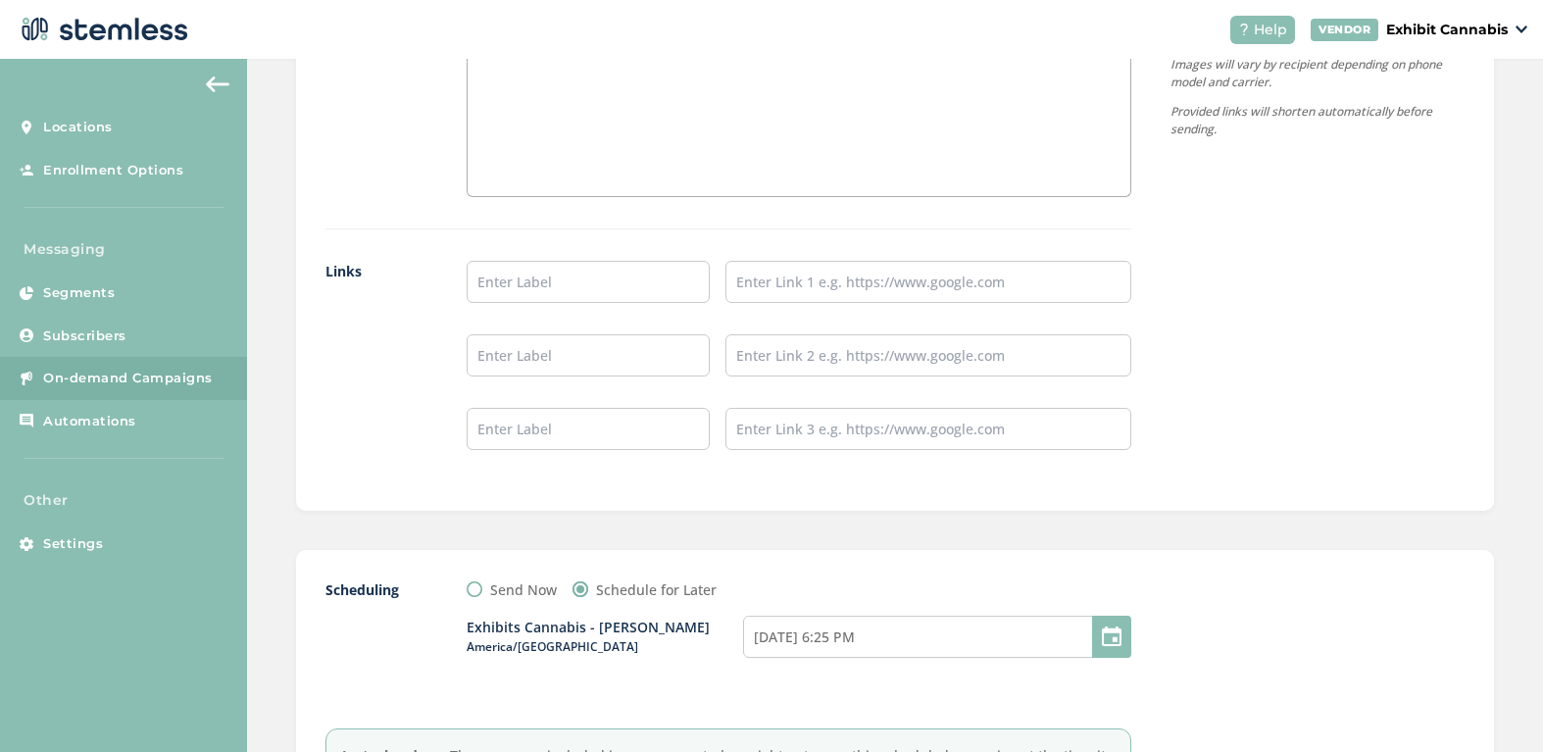
click at [471, 587] on input "Send Now" at bounding box center [475, 589] width 16 height 16
radio input "true"
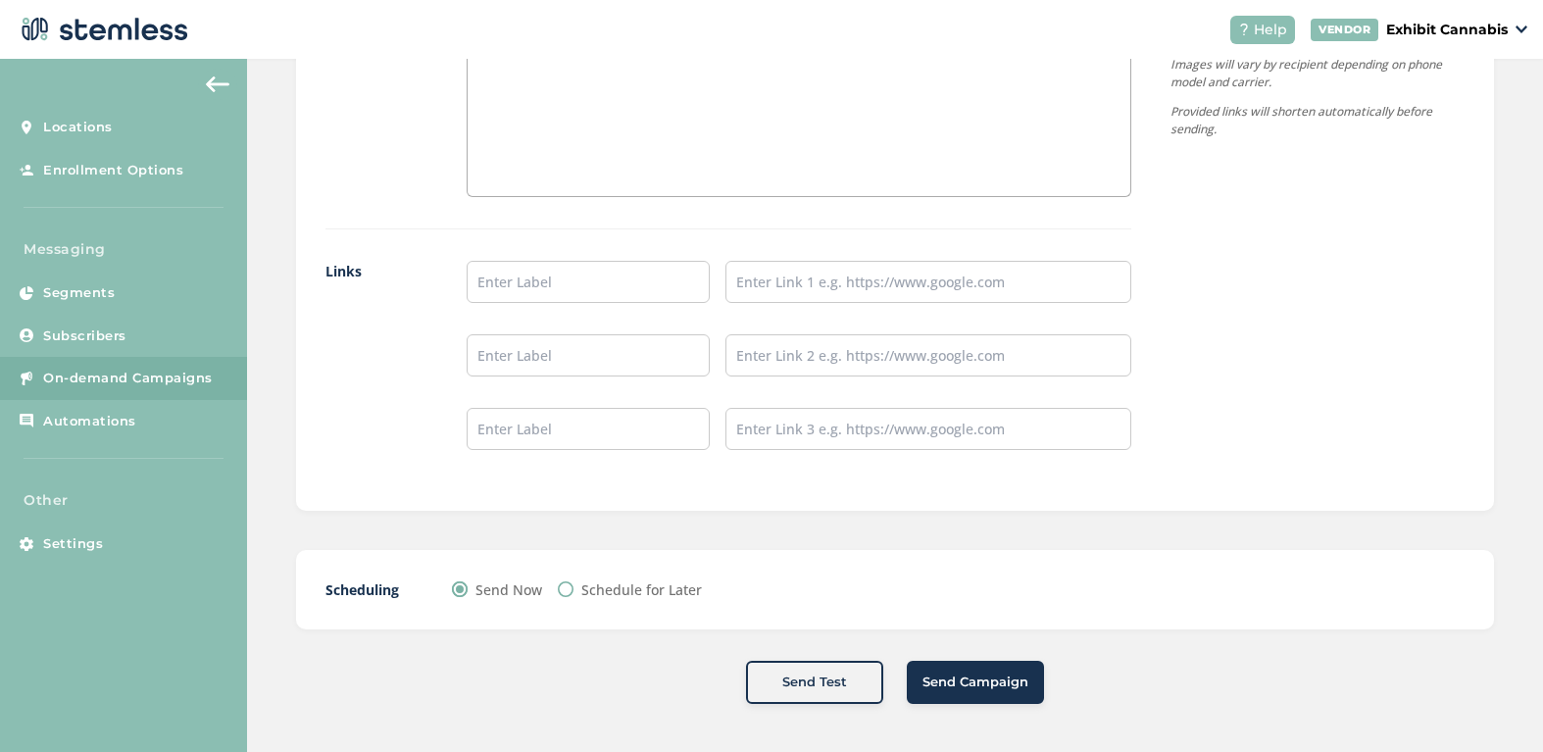
click at [889, 616] on div "Scheduling Send Now Schedule for Later" at bounding box center [895, 589] width 1198 height 79
click at [953, 672] on span "Send Campaign" at bounding box center [975, 682] width 106 height 20
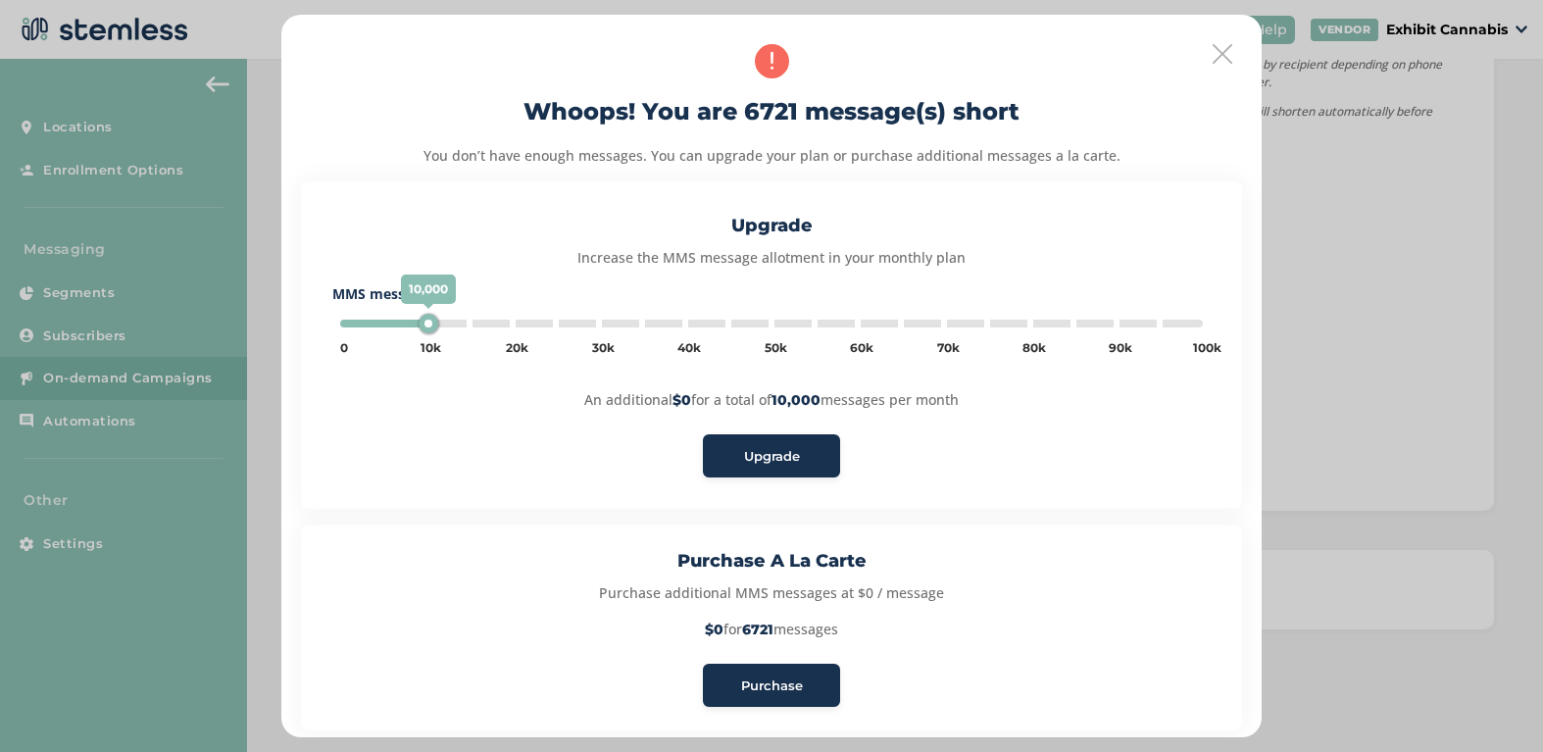
type input "5000"
click at [726, 676] on div "Purchase" at bounding box center [772, 686] width 106 height 20
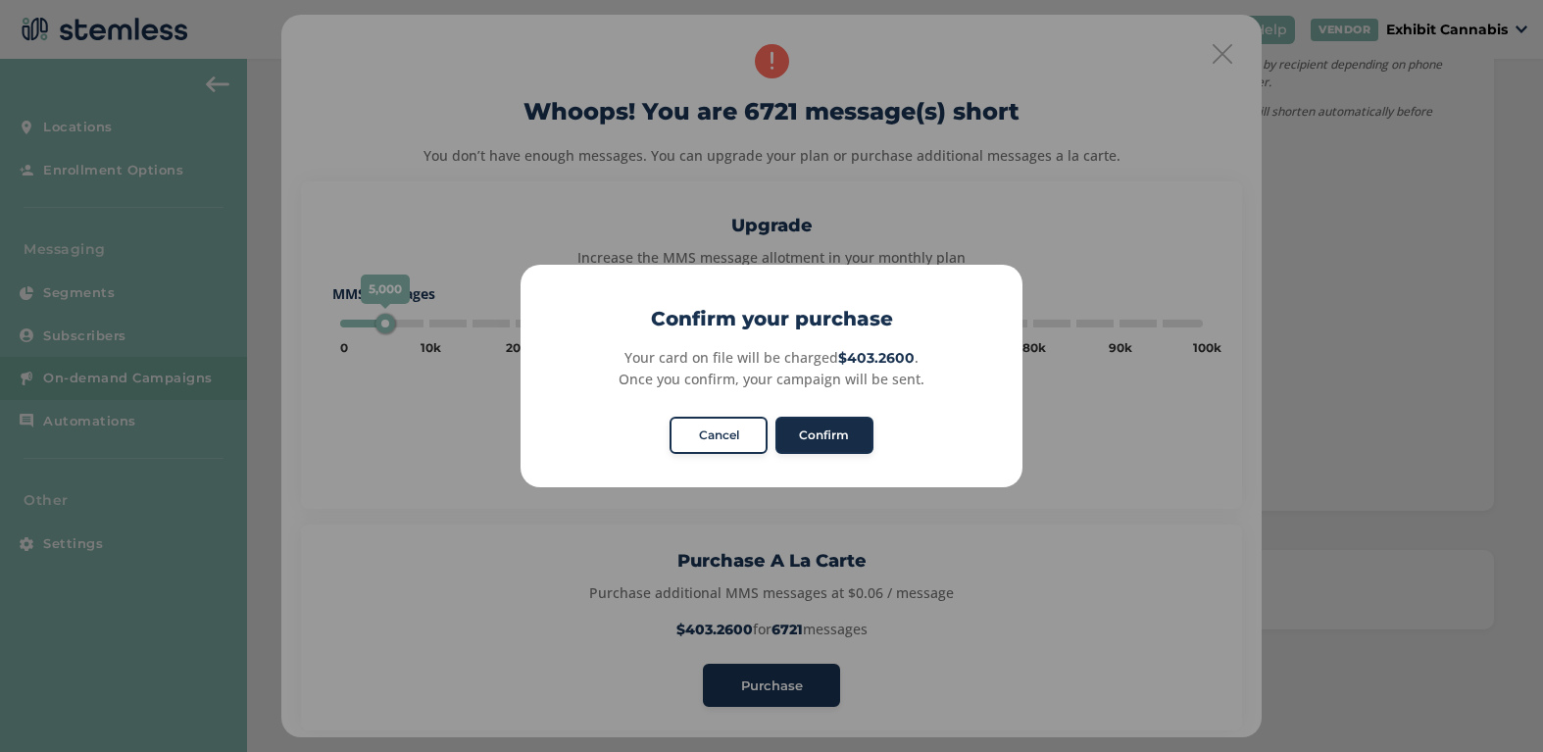
click at [824, 439] on button "Confirm" at bounding box center [824, 435] width 98 height 37
